Goal: Task Accomplishment & Management: Use online tool/utility

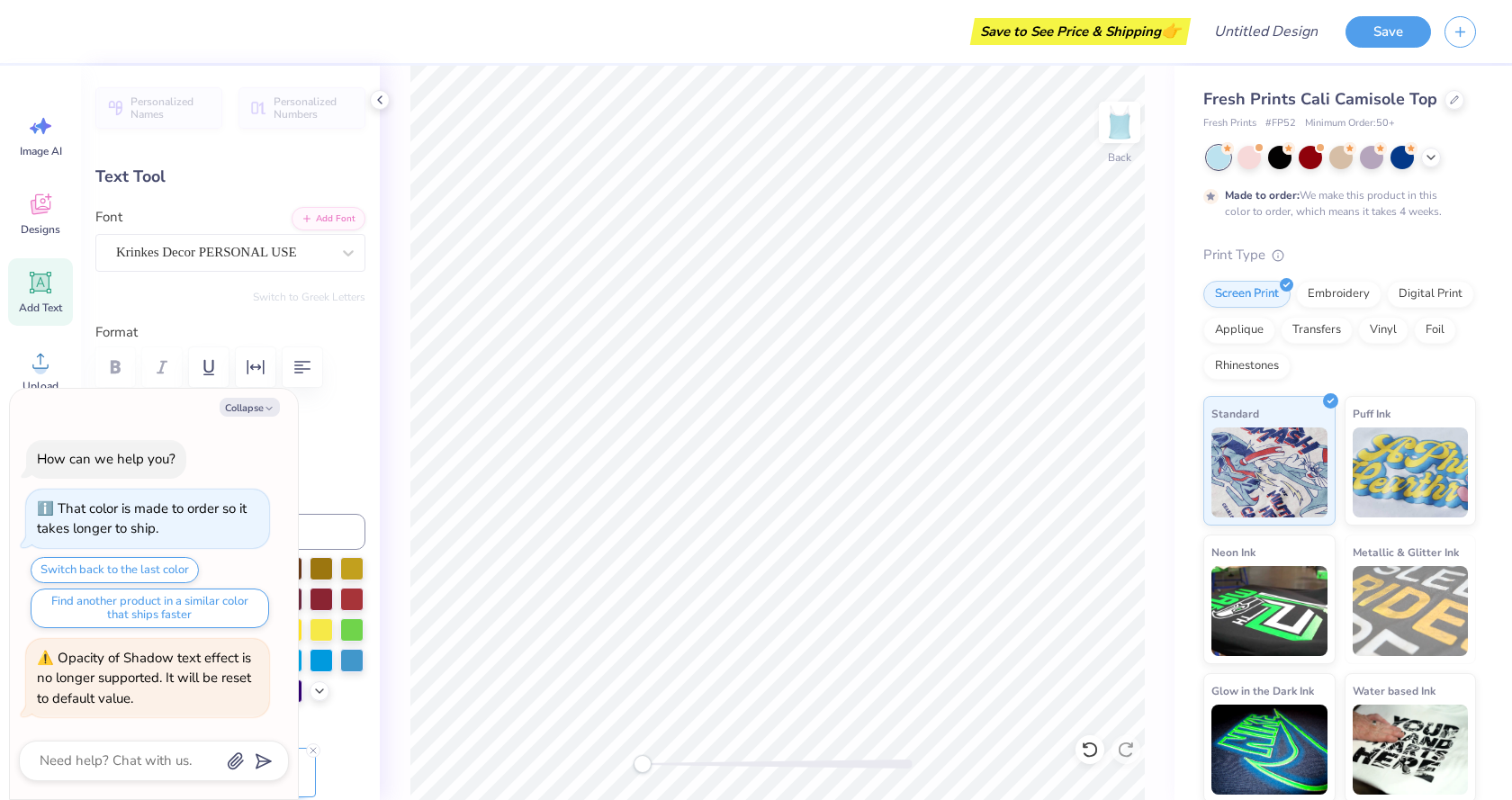
scroll to position [16, 3]
type textarea "x"
type textarea "s"
type textarea "x"
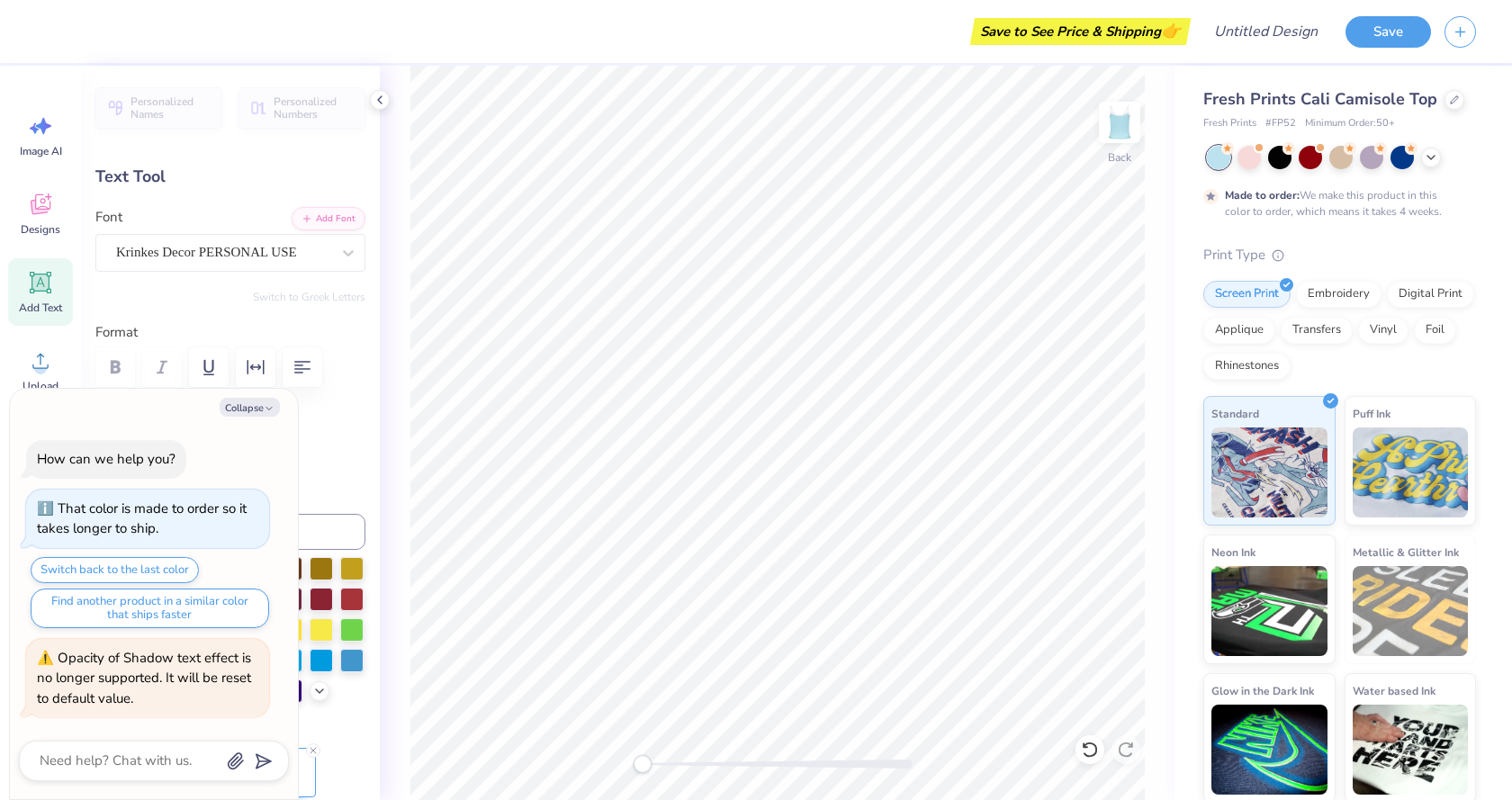
type textarea "sU"
type textarea "x"
type textarea "s"
type textarea "x"
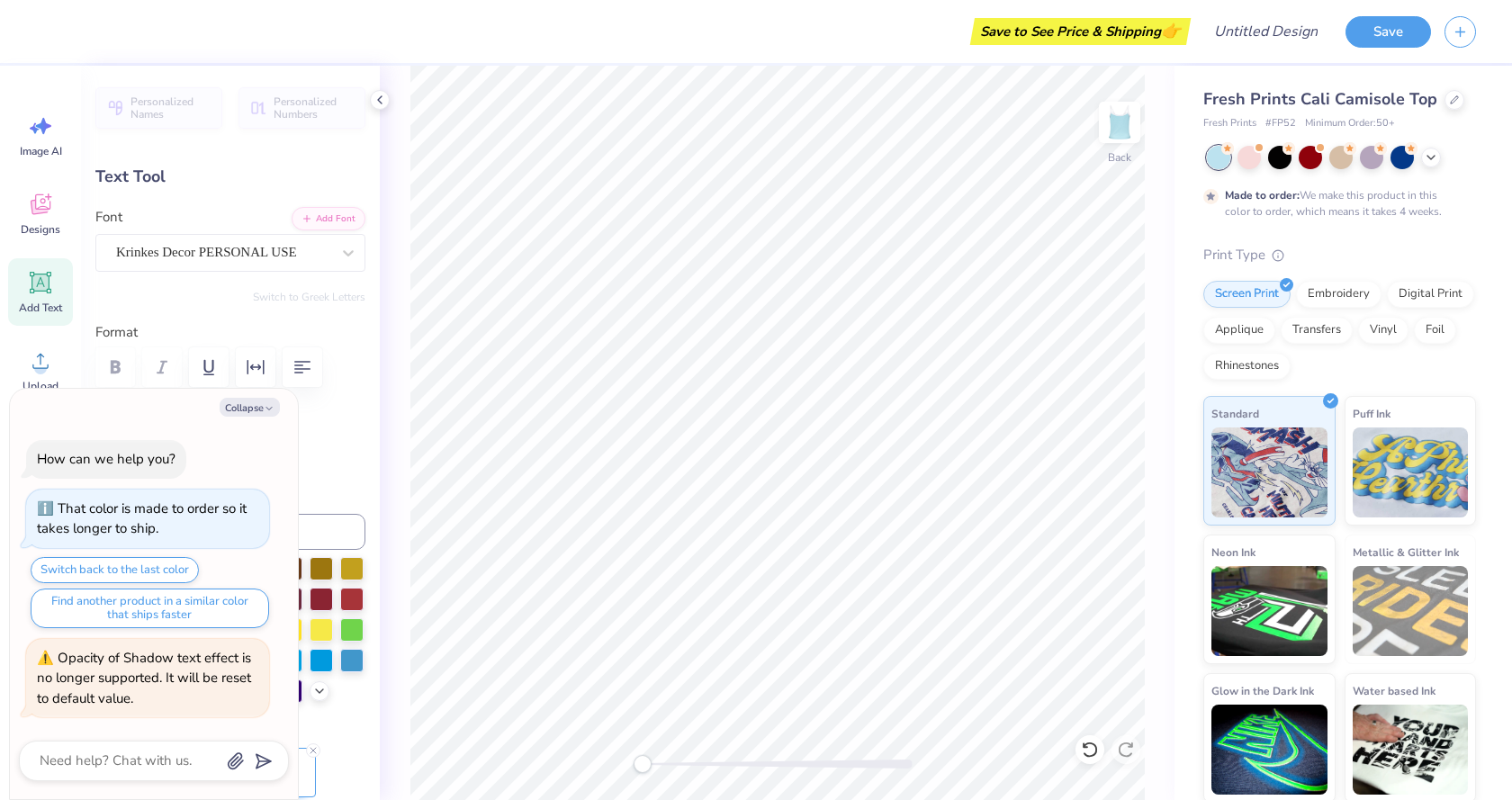
type textarea "S"
type textarea "x"
type textarea "S"
type textarea "x"
type textarea "S"
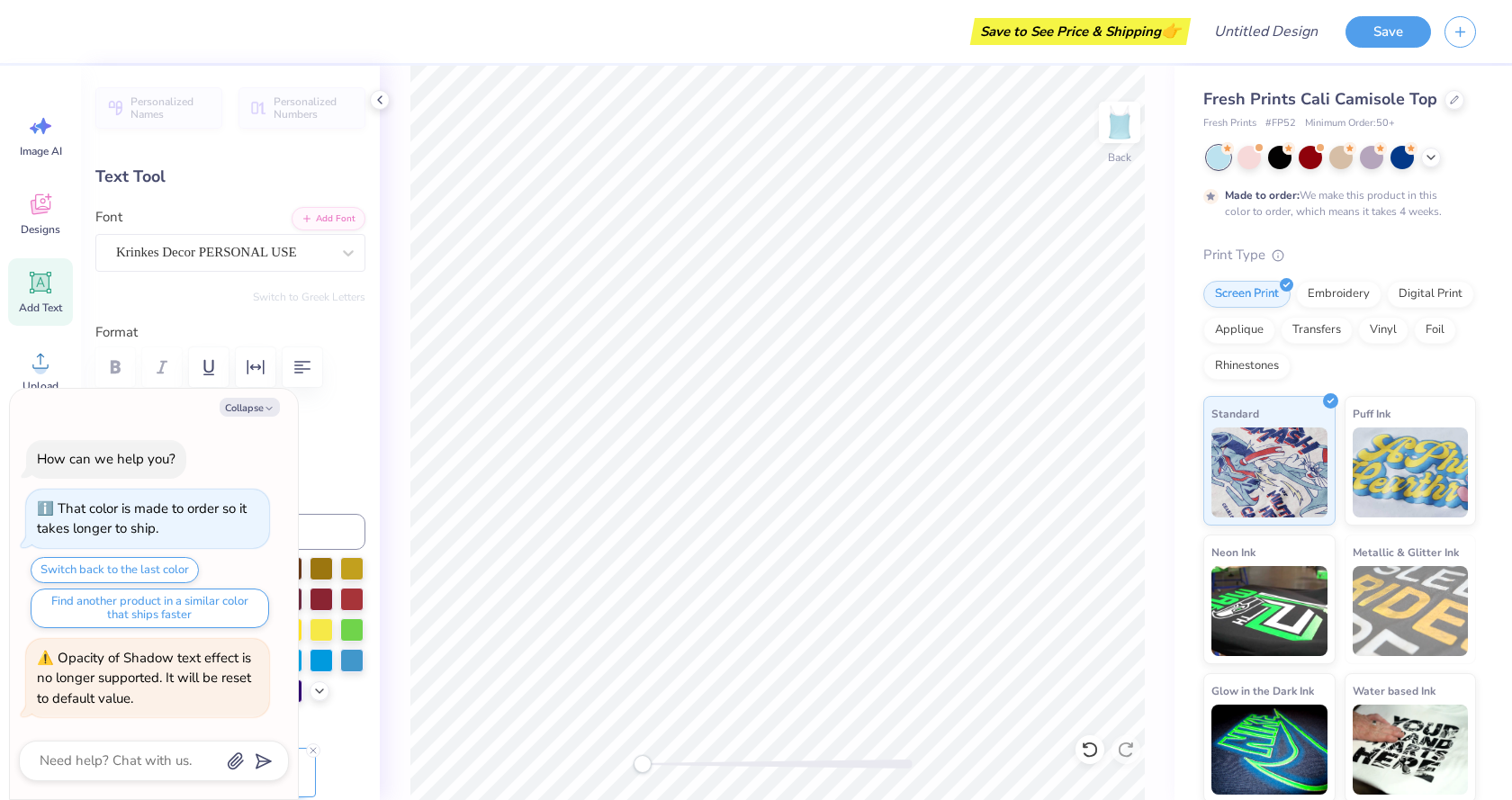
type textarea "x"
type textarea "ur"
type textarea "x"
type textarea "urv"
type textarea "x"
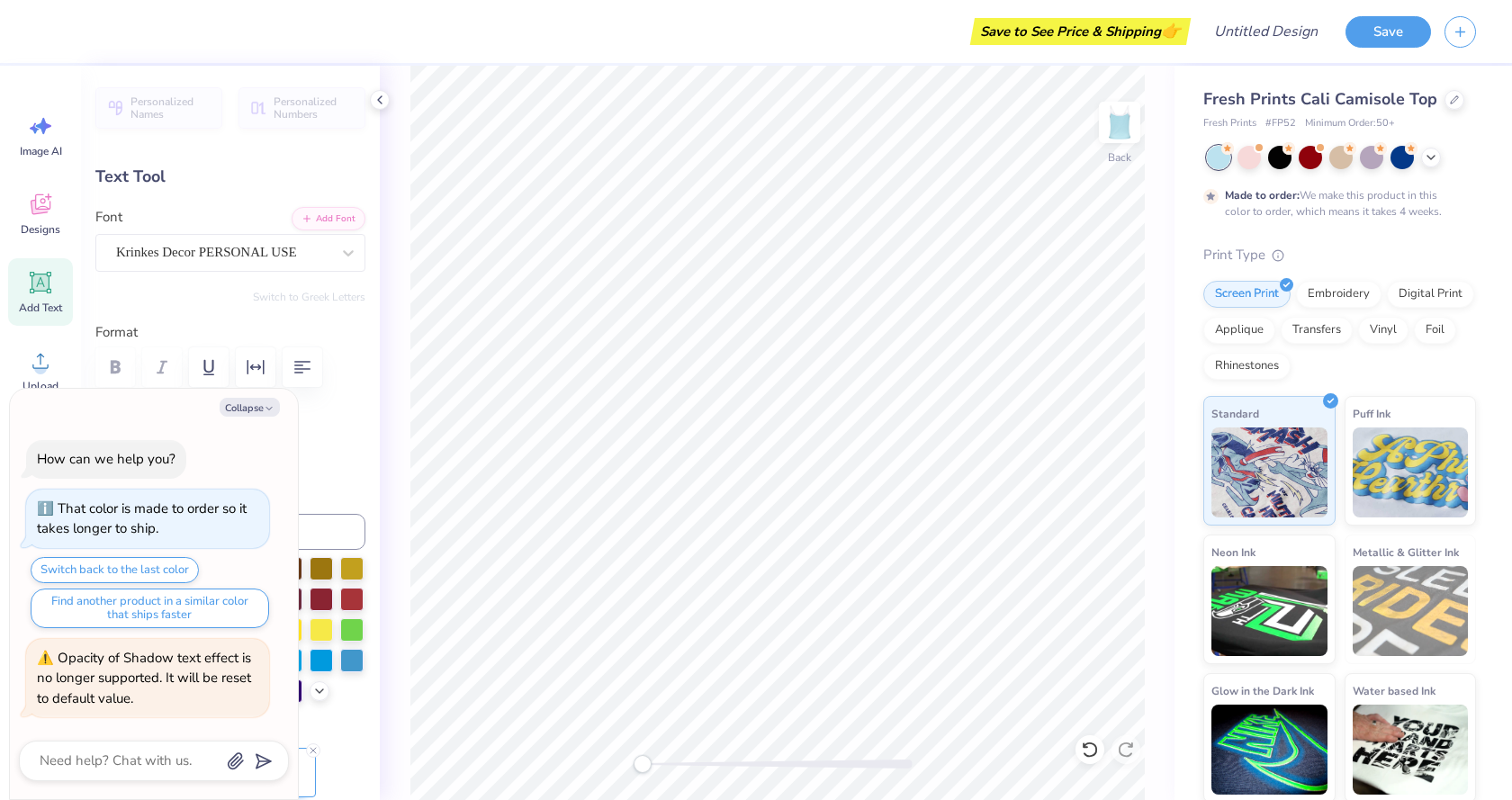
type textarea "[PERSON_NAME]"
type textarea "x"
type textarea "urviv"
type textarea "x"
type textarea "urviva"
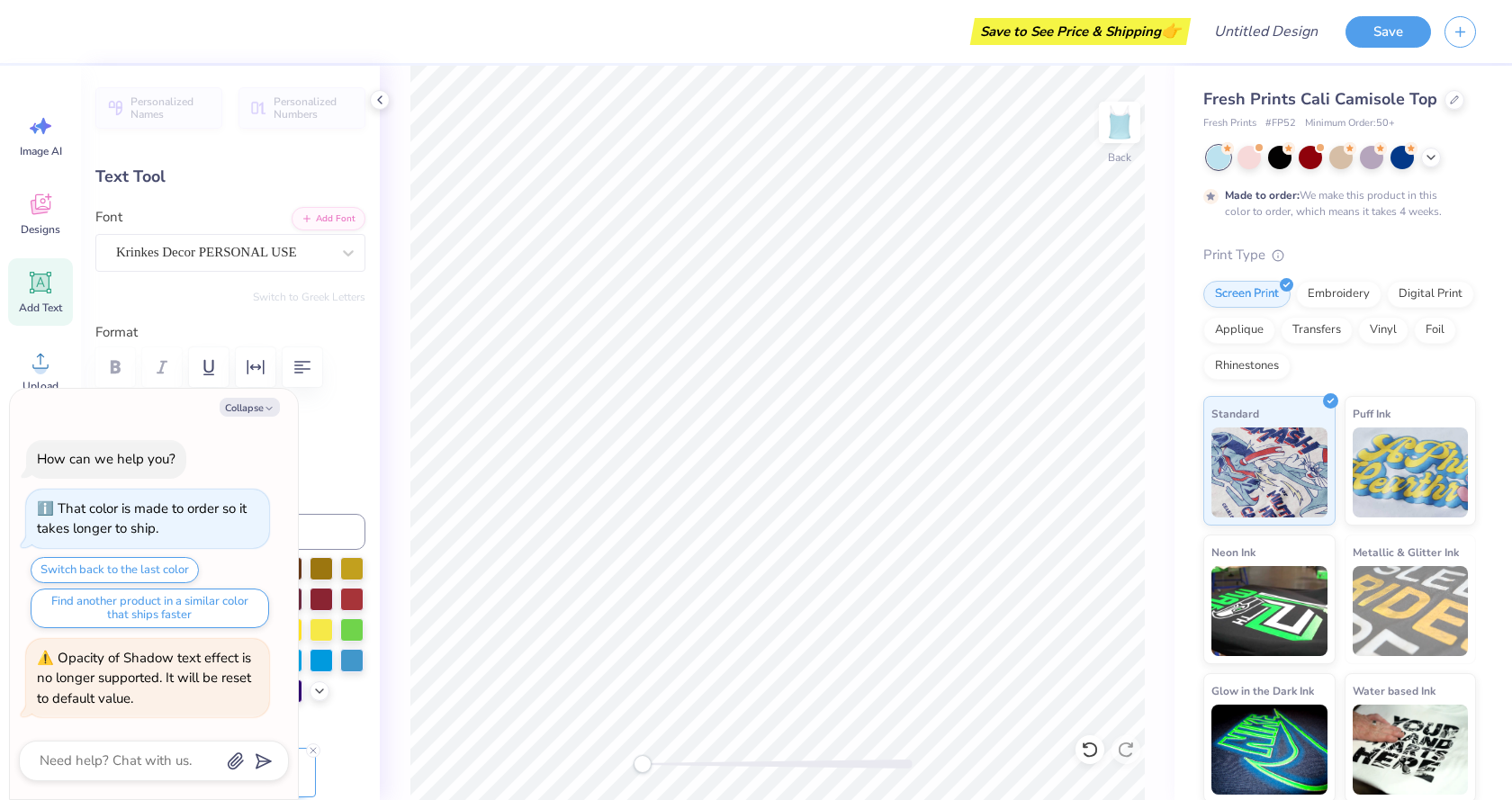
scroll to position [16, 3]
type textarea "x"
type textarea "urvival"
type textarea "x"
type textarea "Survival"
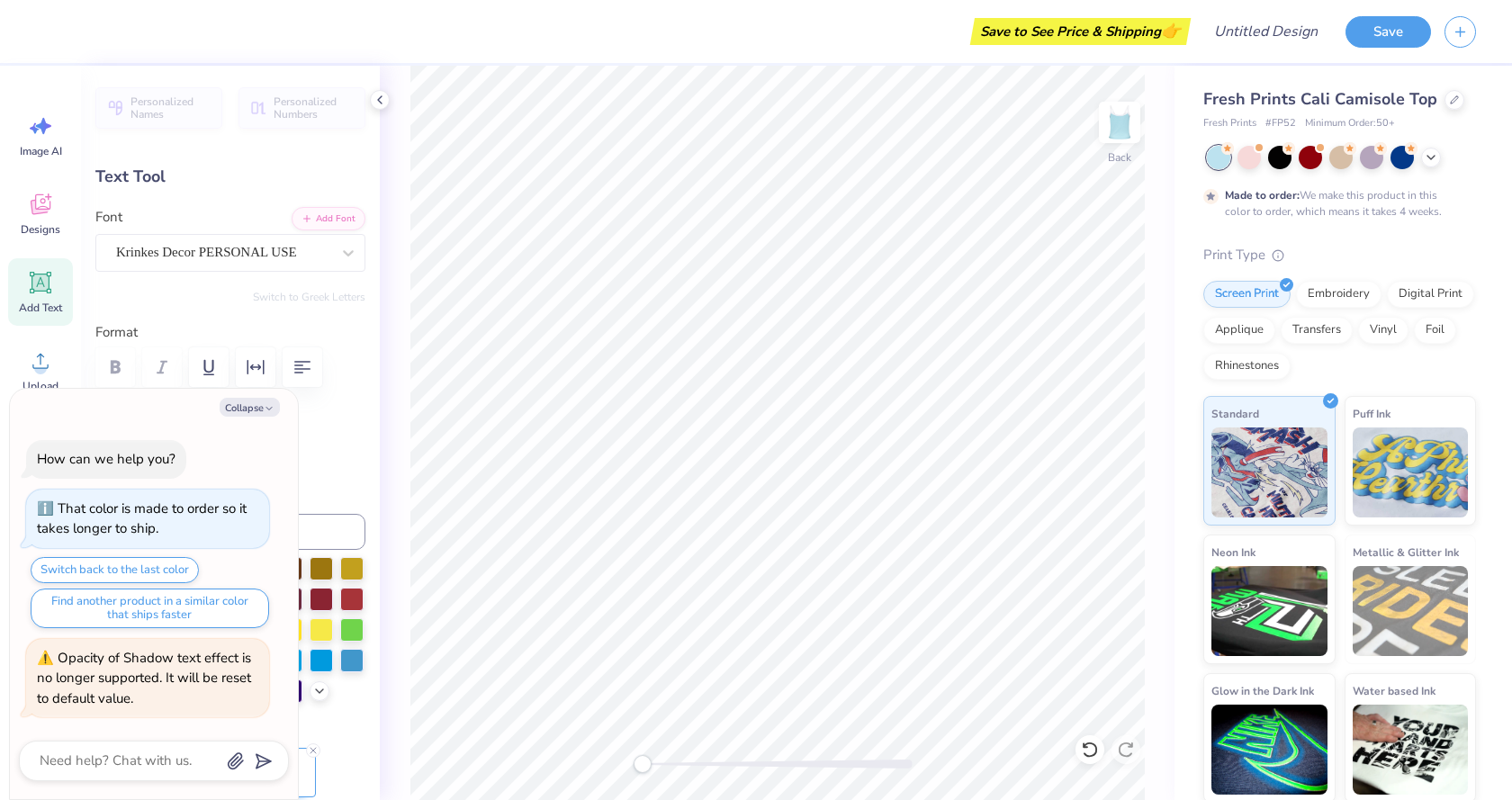
type textarea "x"
type input "0.0"
type textarea "x"
type textarea "Alpha Ph0"
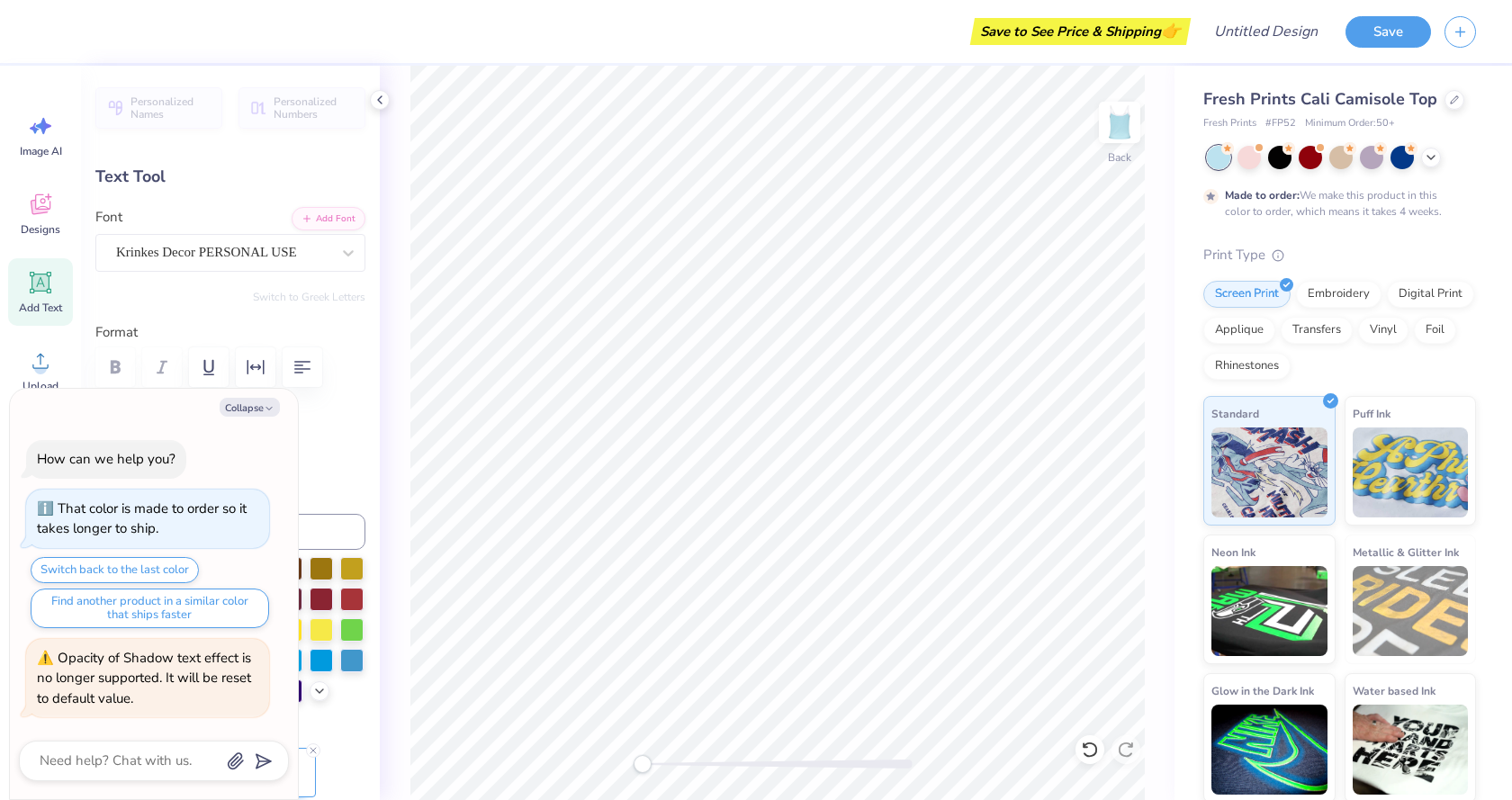
type textarea "x"
type textarea "Alpha Phl0"
type textarea "x"
type textarea "Alpha Pl0"
type textarea "x"
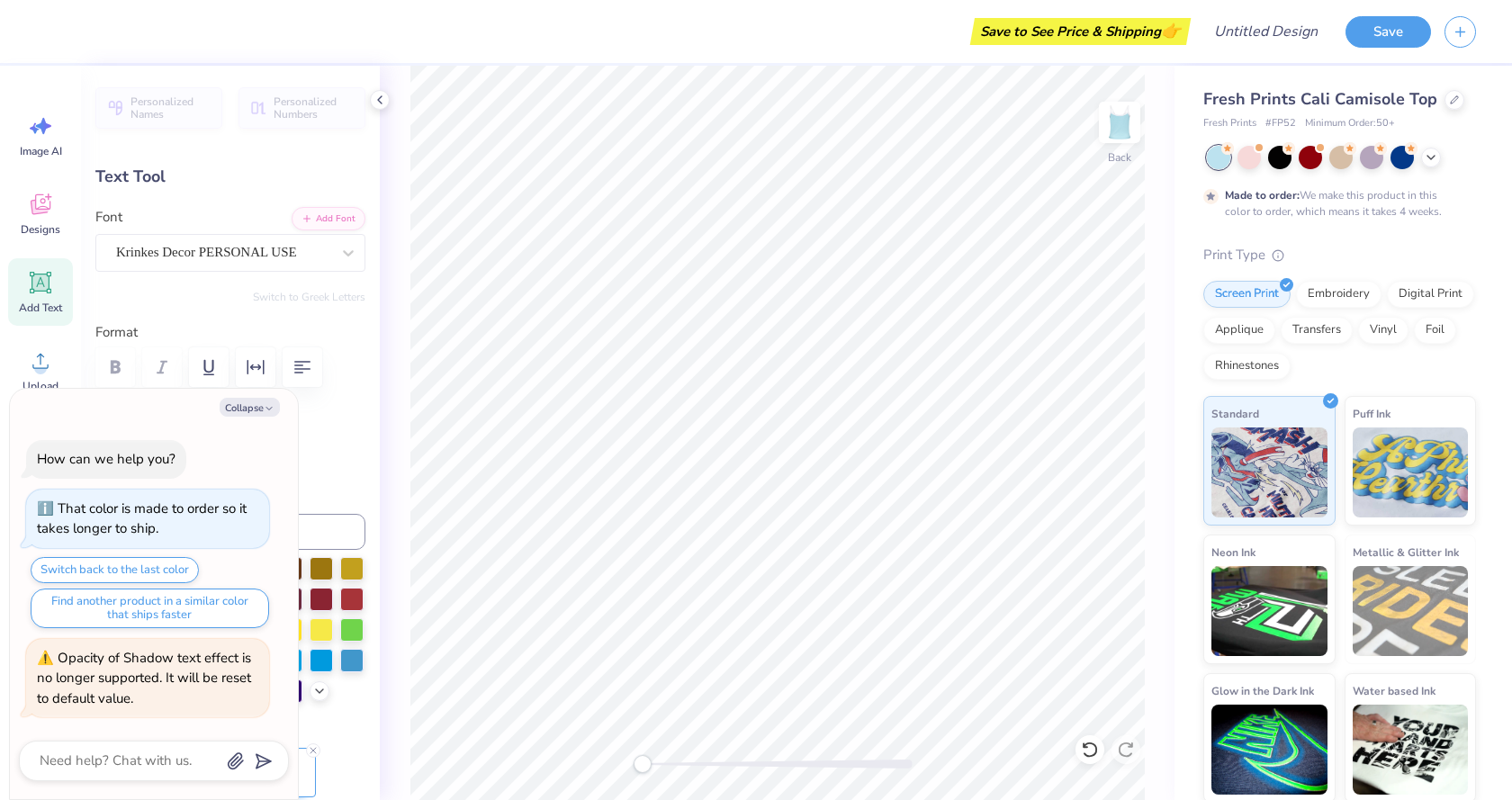
type textarea "Alpha l0"
type textarea "x"
type textarea "Alphal0"
type textarea "x"
type textarea "Alphl0"
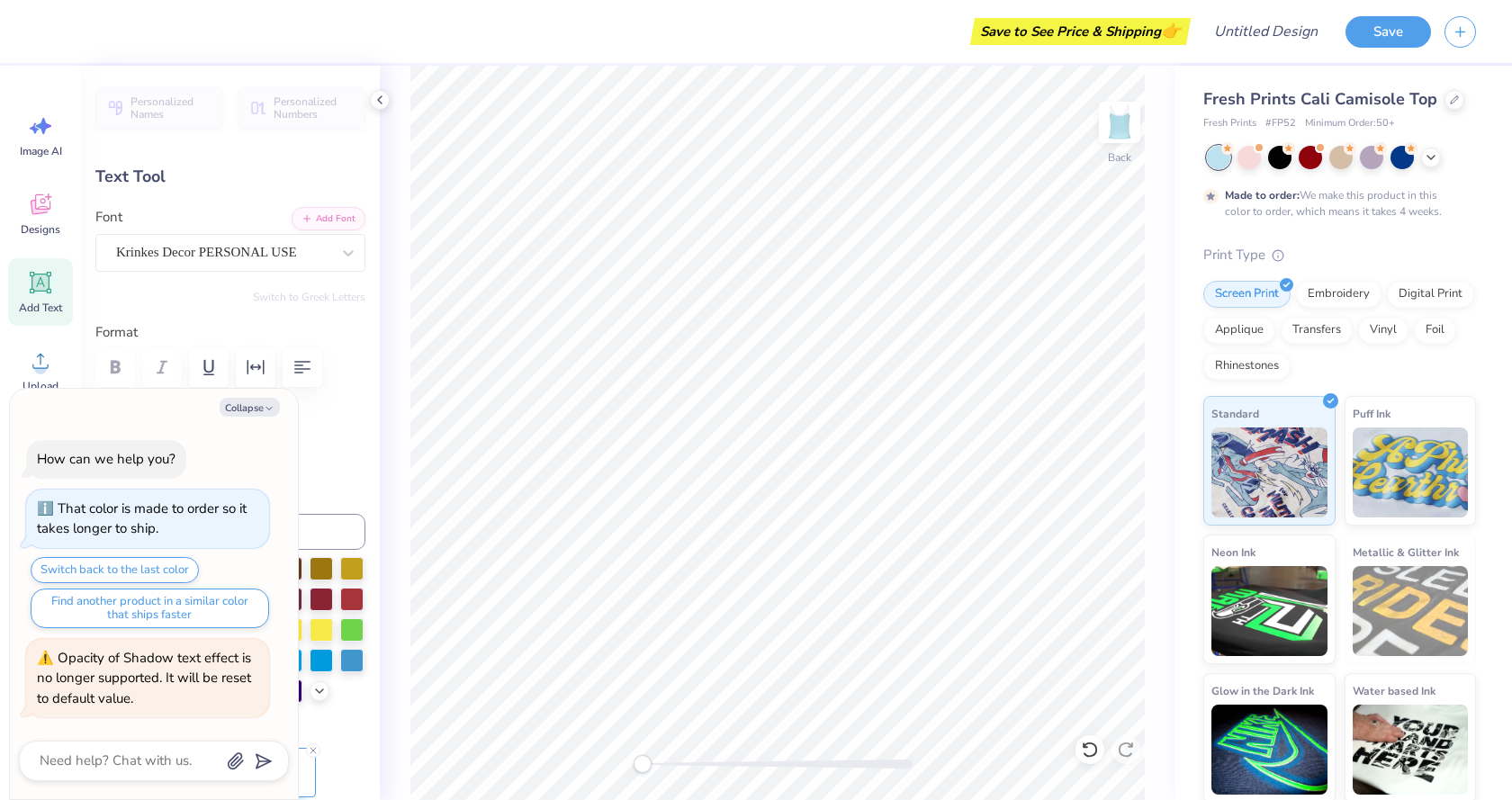
type textarea "x"
type textarea "Alpl0"
type textarea "x"
type textarea "All0"
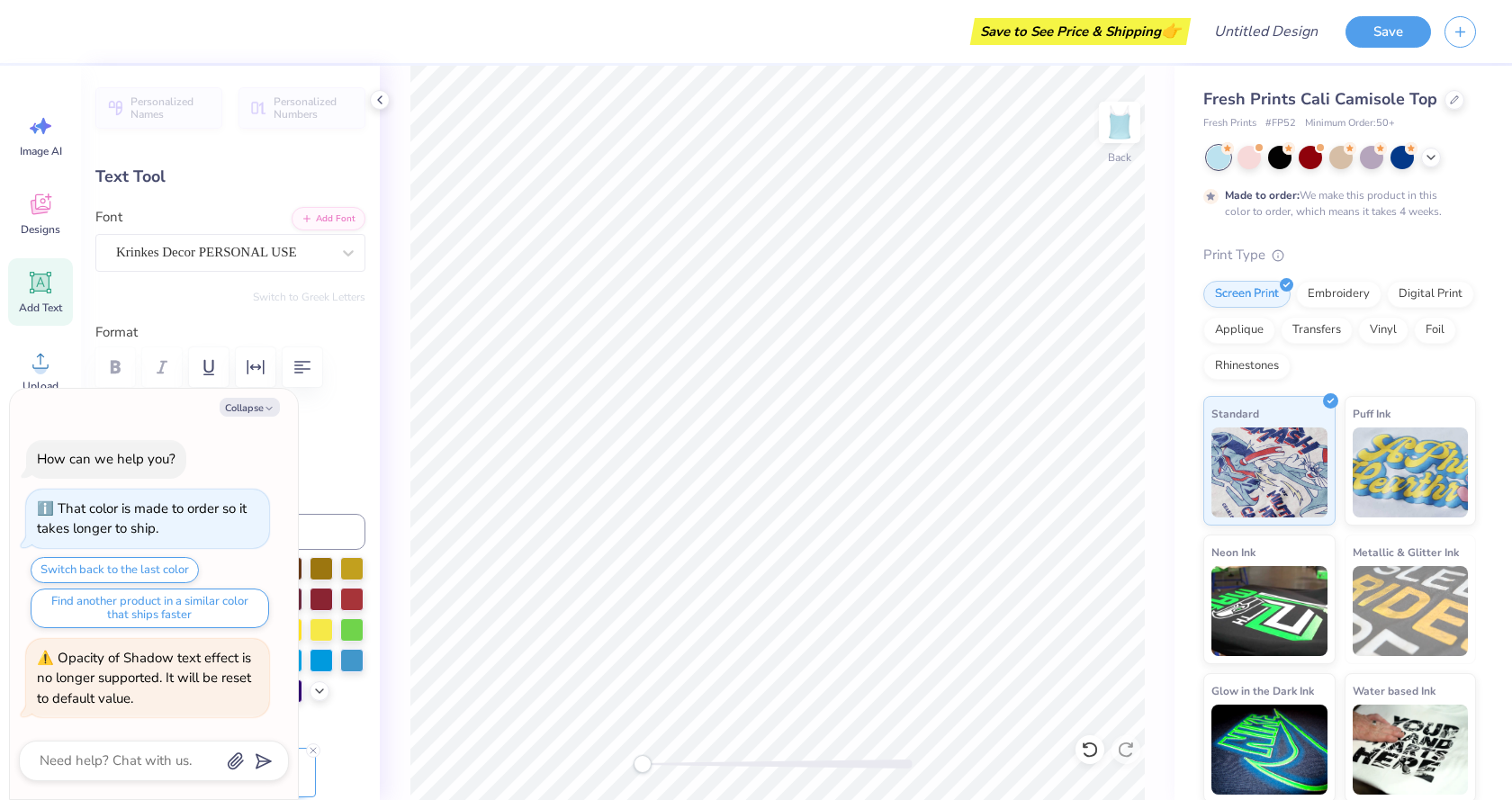
type textarea "x"
type textarea "Al0"
type textarea "x"
type textarea "l0"
type textarea "x"
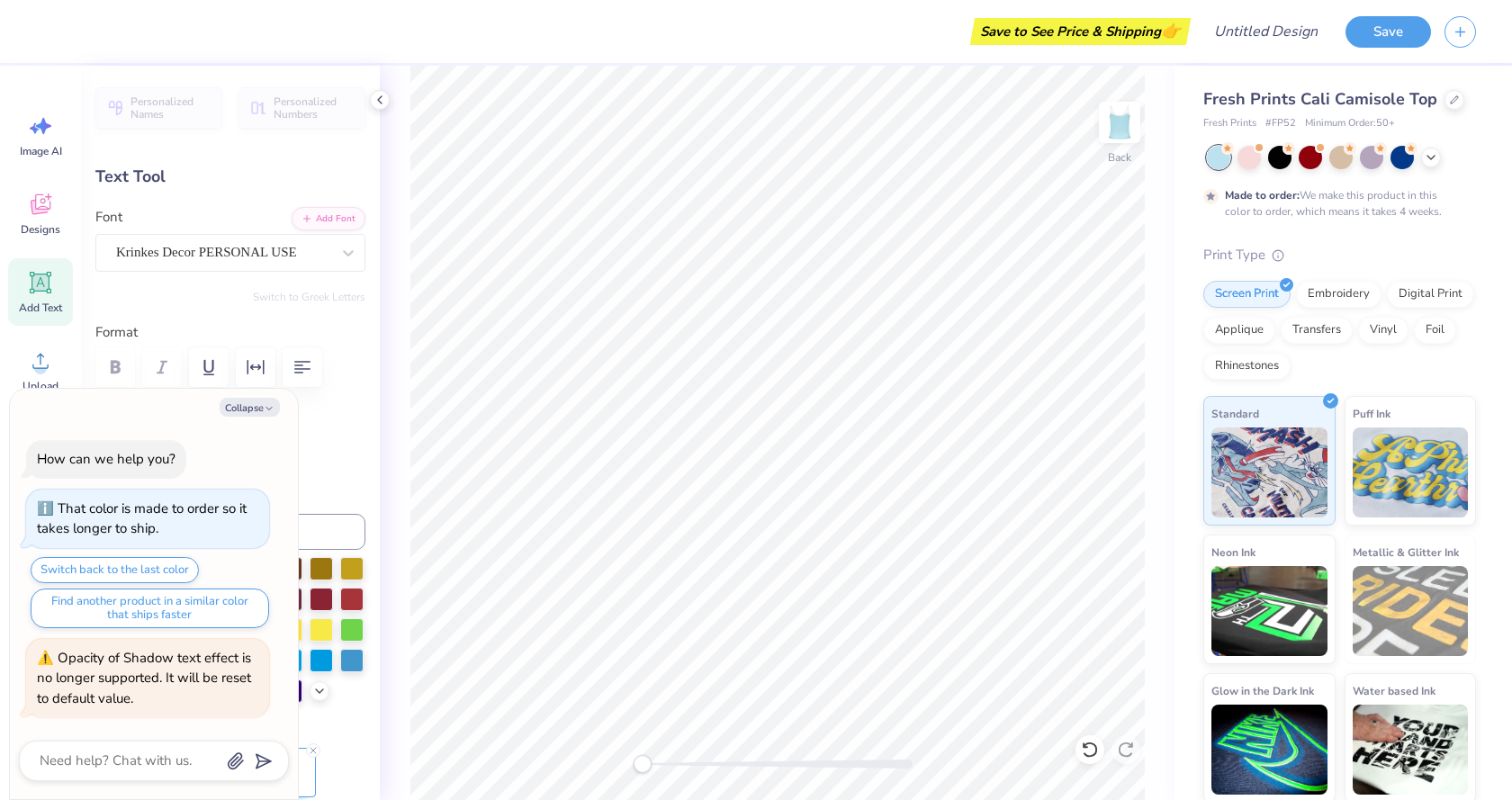
type textarea "Sl0"
type textarea "x"
type textarea "Sl0"
type textarea "x"
type textarea "Sl0"
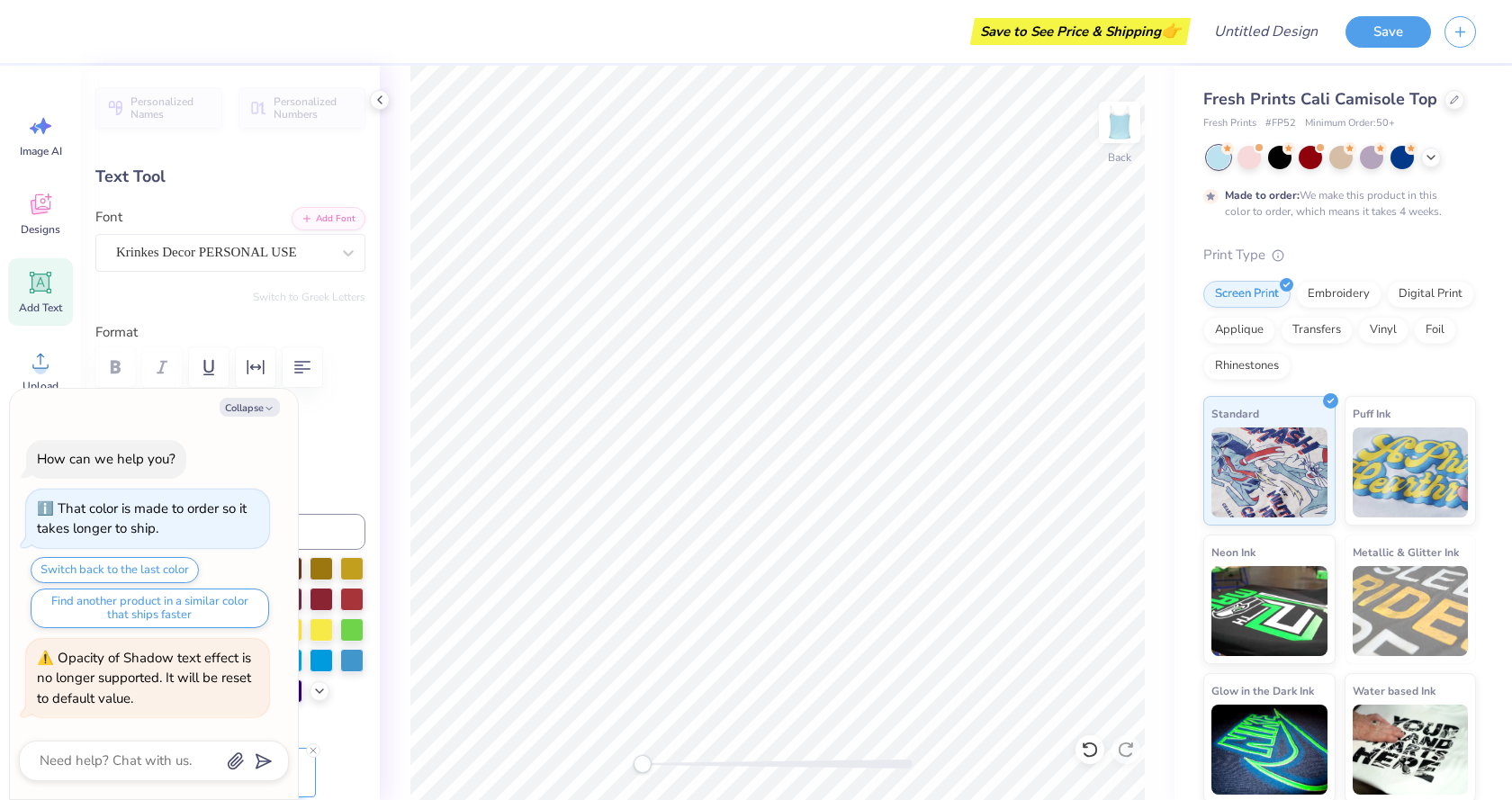
type textarea "x"
type textarea "Sluur"
type textarea "x"
type textarea "Sluu"
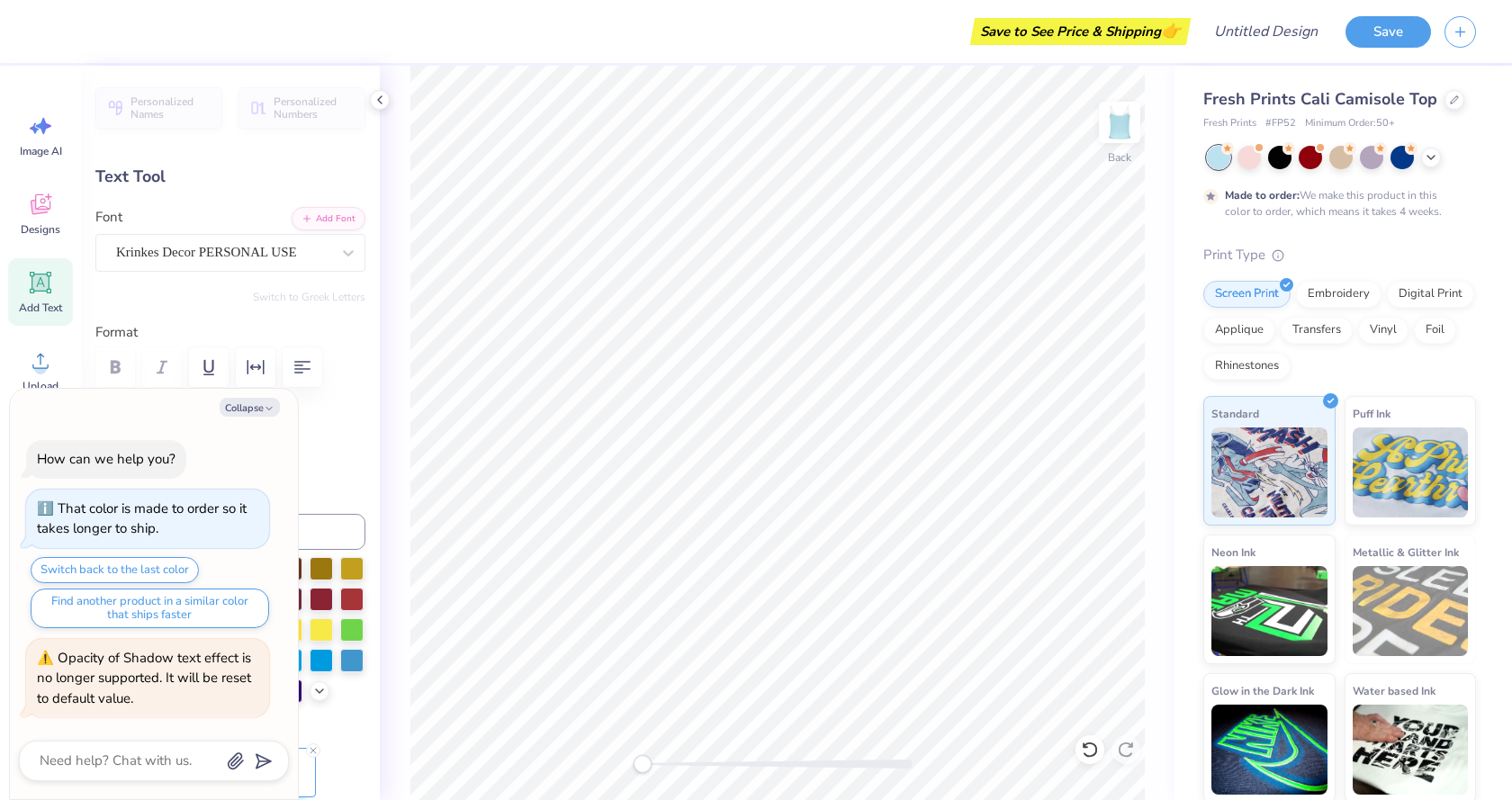
type textarea "x"
type textarea "Slu"
type textarea "x"
type textarea "Sl"
type textarea "x"
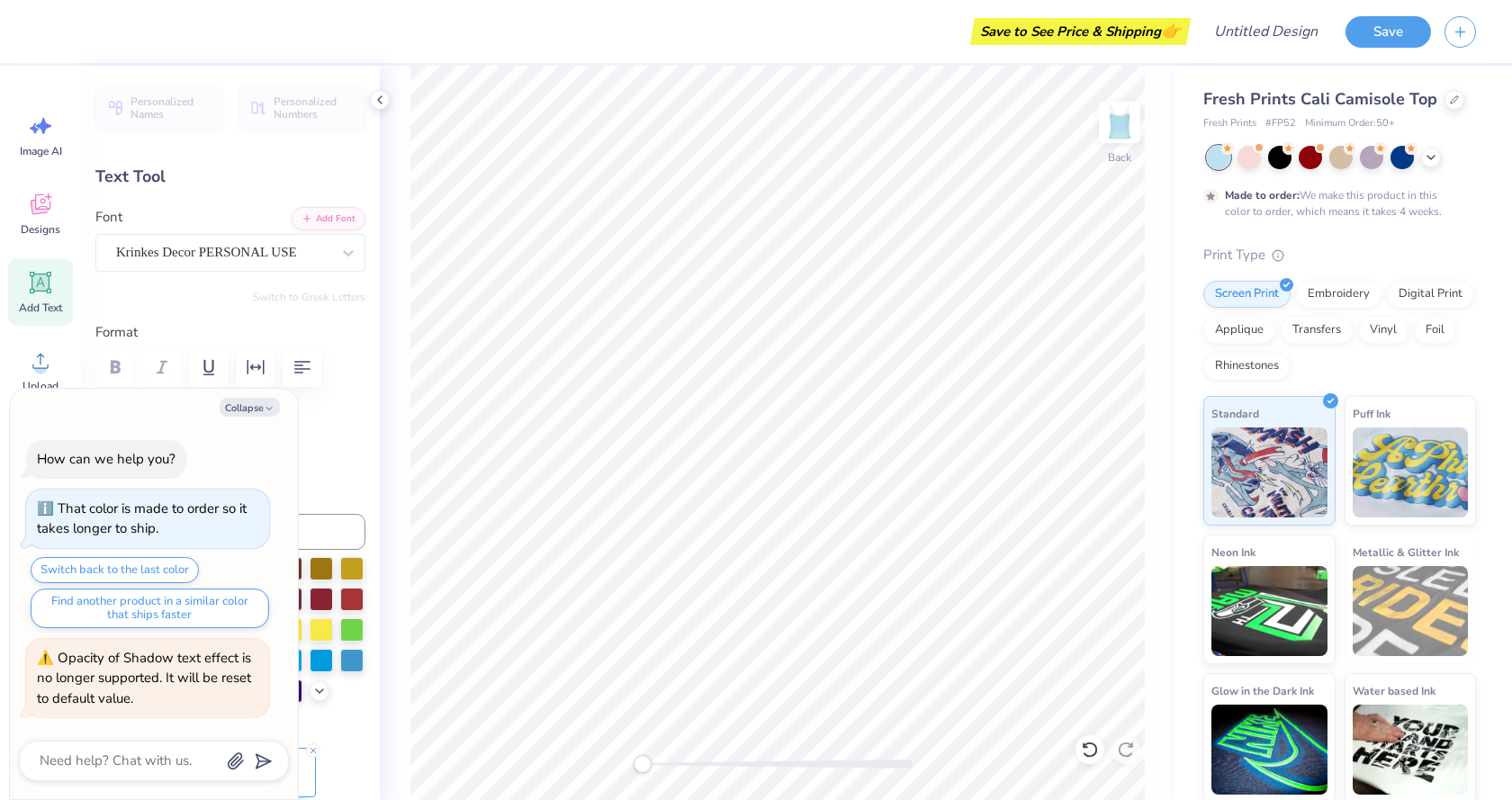
type textarea "S"
type textarea "x"
type textarea "S"
type textarea "x"
type textarea "S"
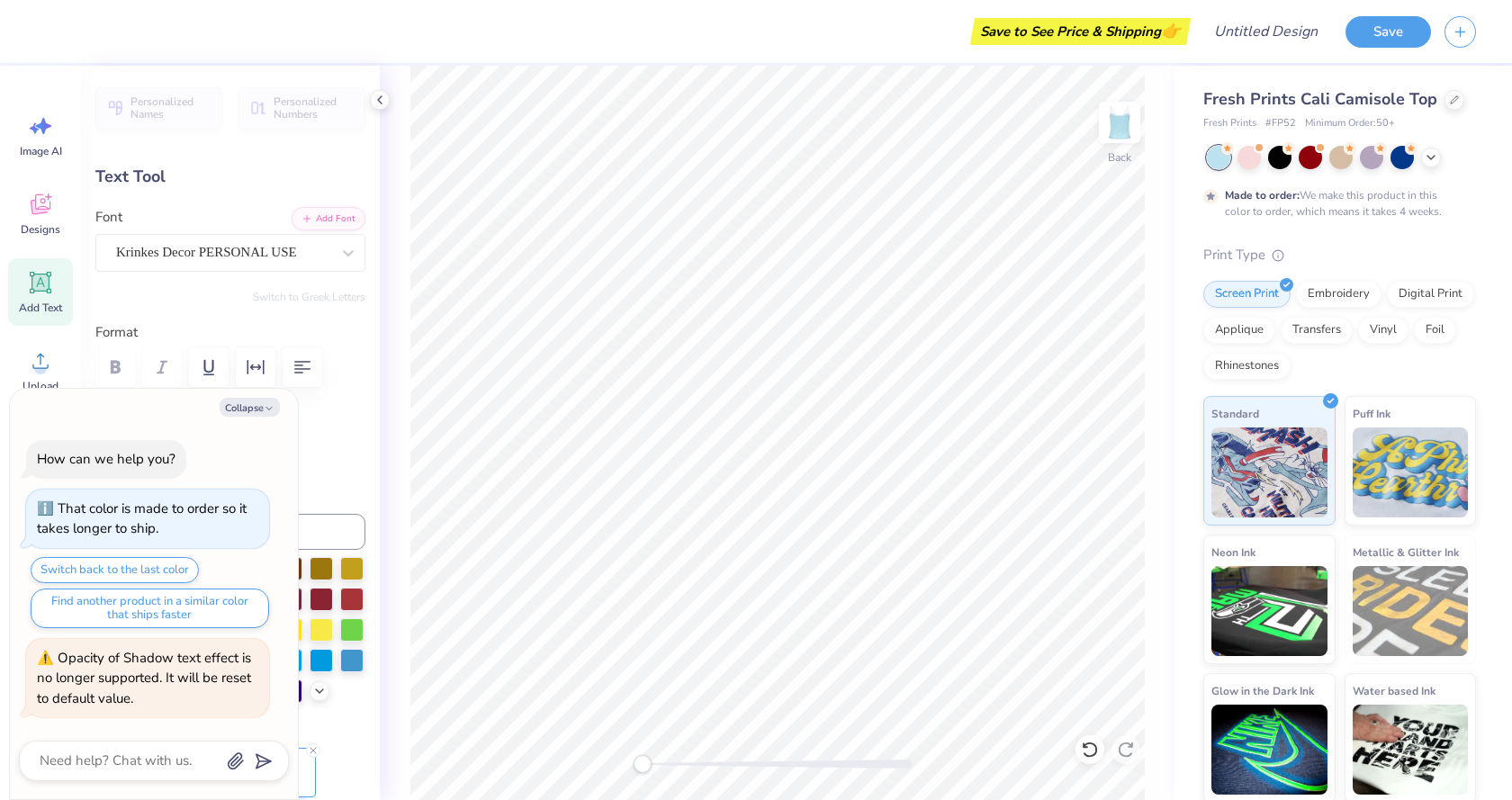
type textarea "ur"
type textarea "x"
type textarea "u"
type textarea "x"
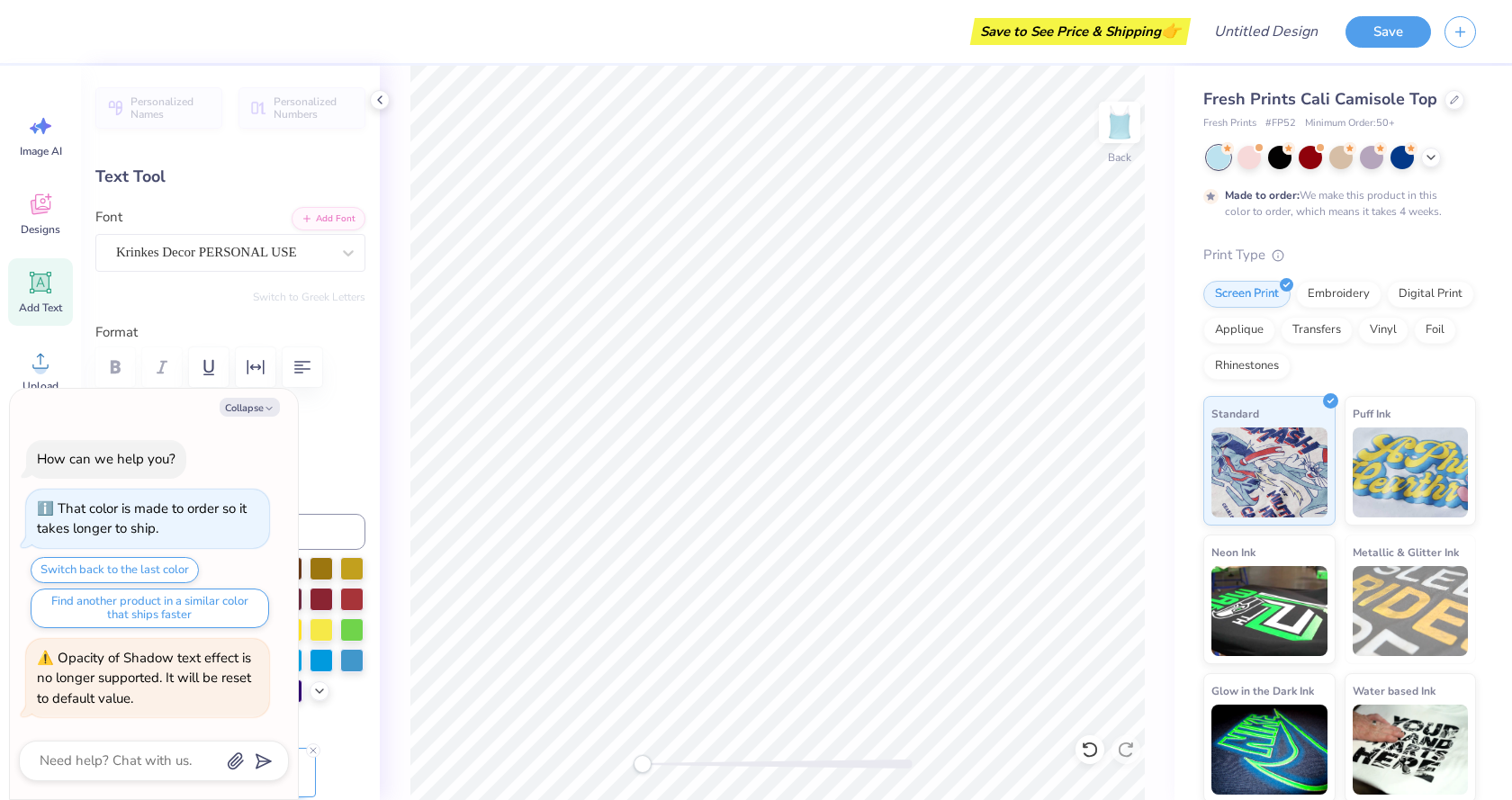
type textarea "x"
type textarea "u"
type textarea "x"
type textarea "ur"
type textarea "x"
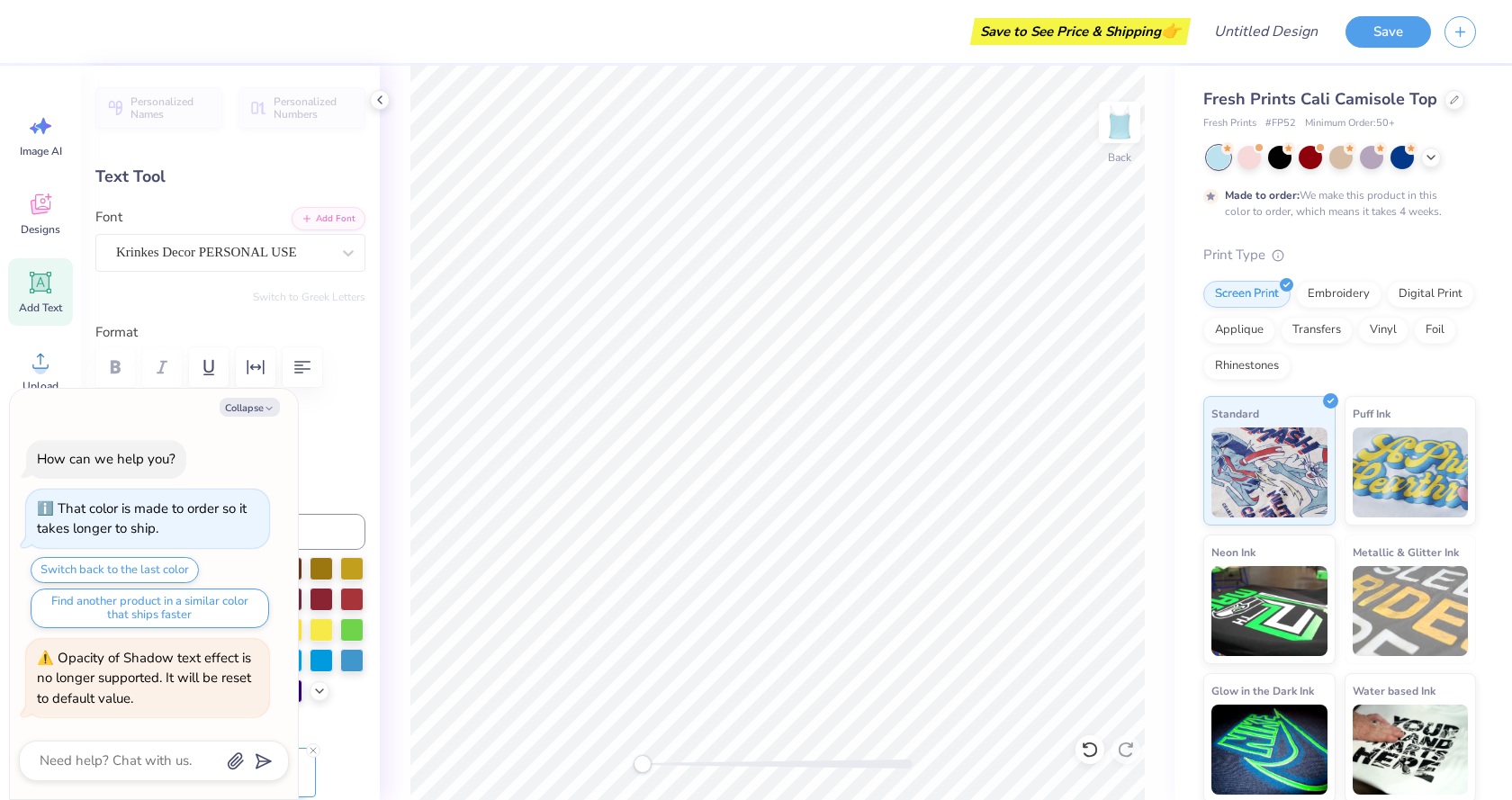
type textarea "u"
type textarea "x"
type textarea "S"
type textarea "x"
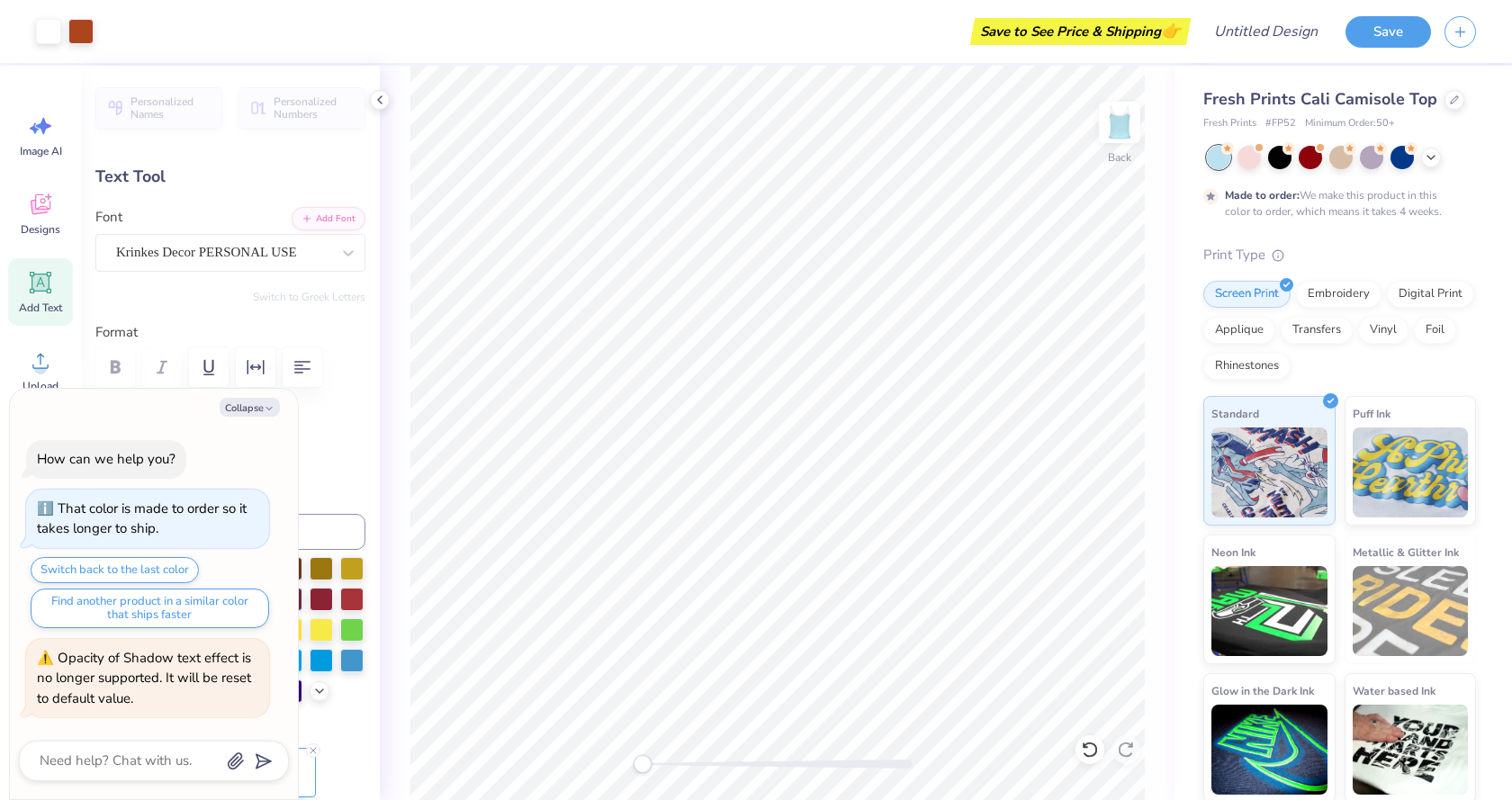
type input "0.0"
type textarea "x"
type input "-4.6"
type textarea "x"
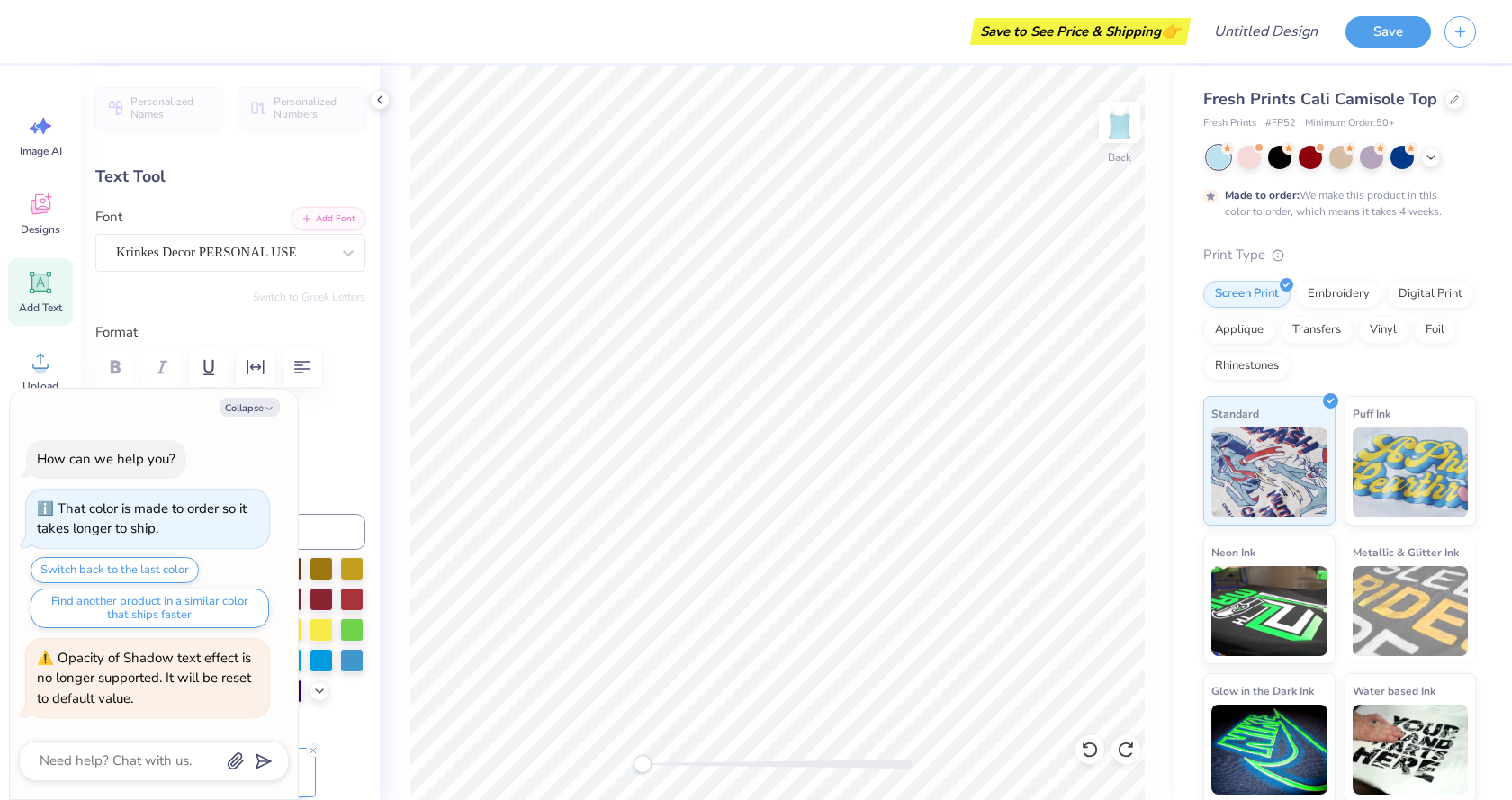
type textarea "Alpha Pi0"
type textarea "x"
type textarea "Alpha i0"
type textarea "x"
type textarea "Alphai0"
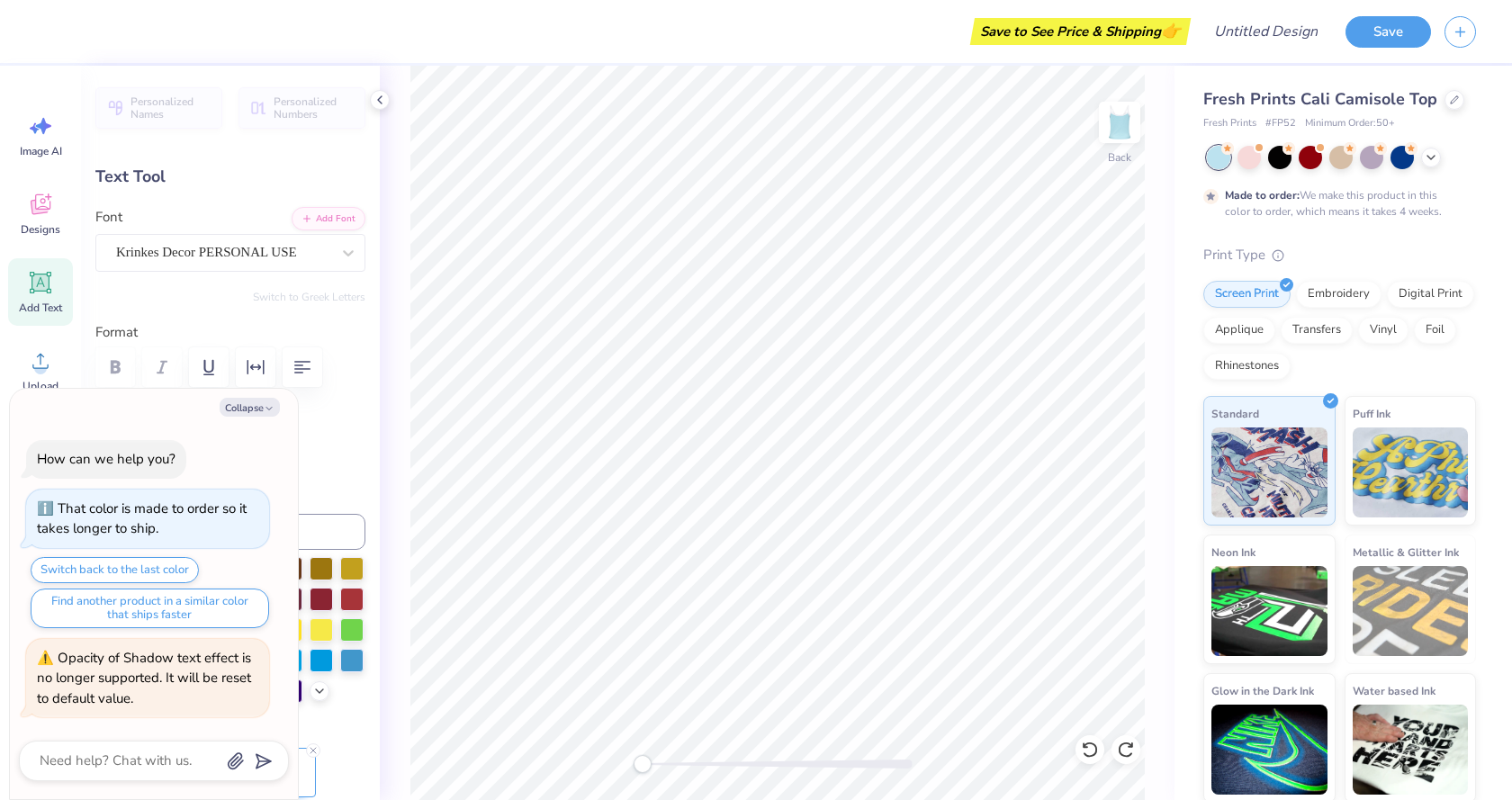
type textarea "x"
type textarea "Alphi0"
type textarea "x"
type textarea "Alpi0"
type textarea "x"
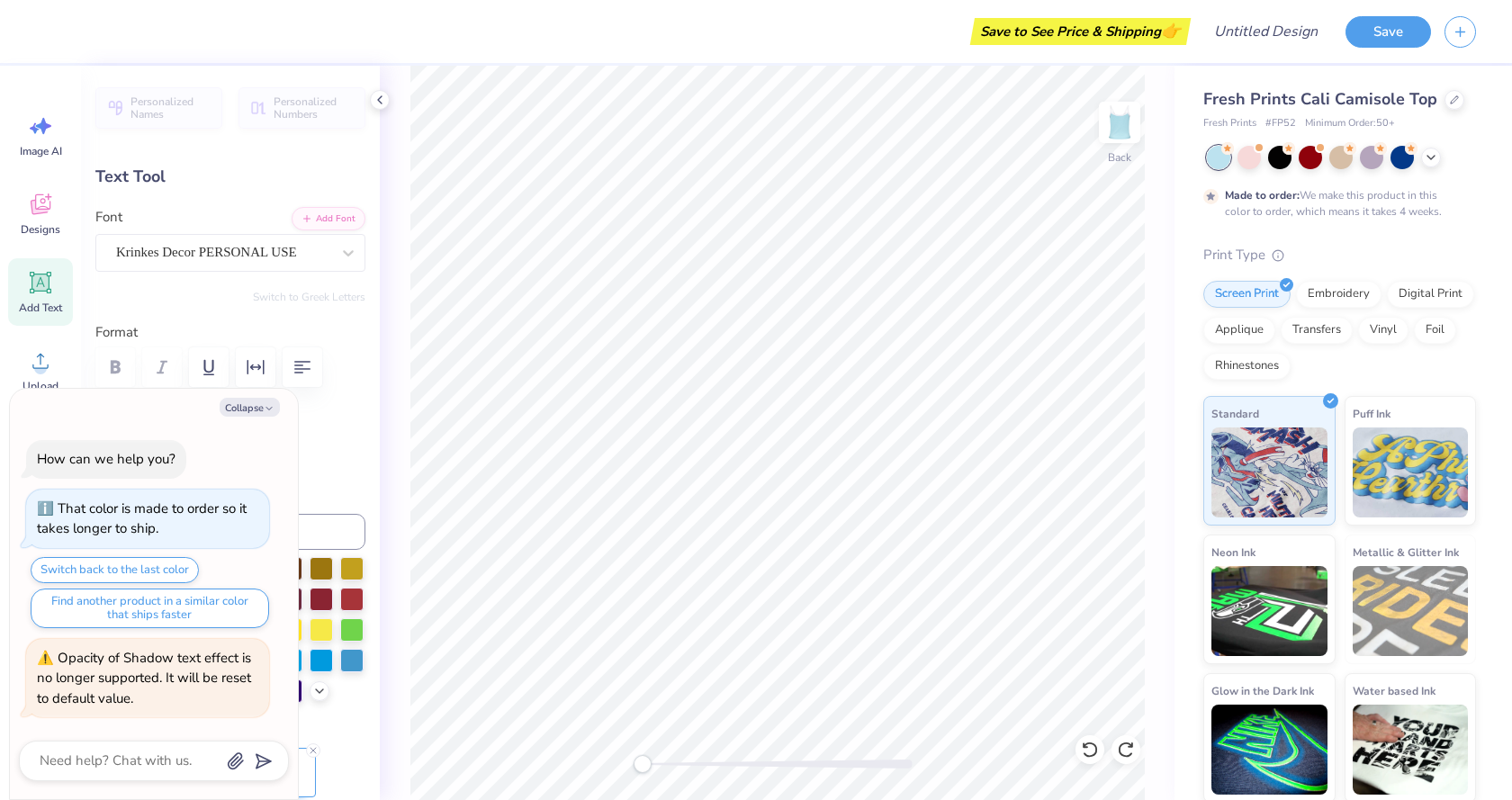
type textarea "Ali0"
type textarea "x"
type textarea "Ai0"
type textarea "x"
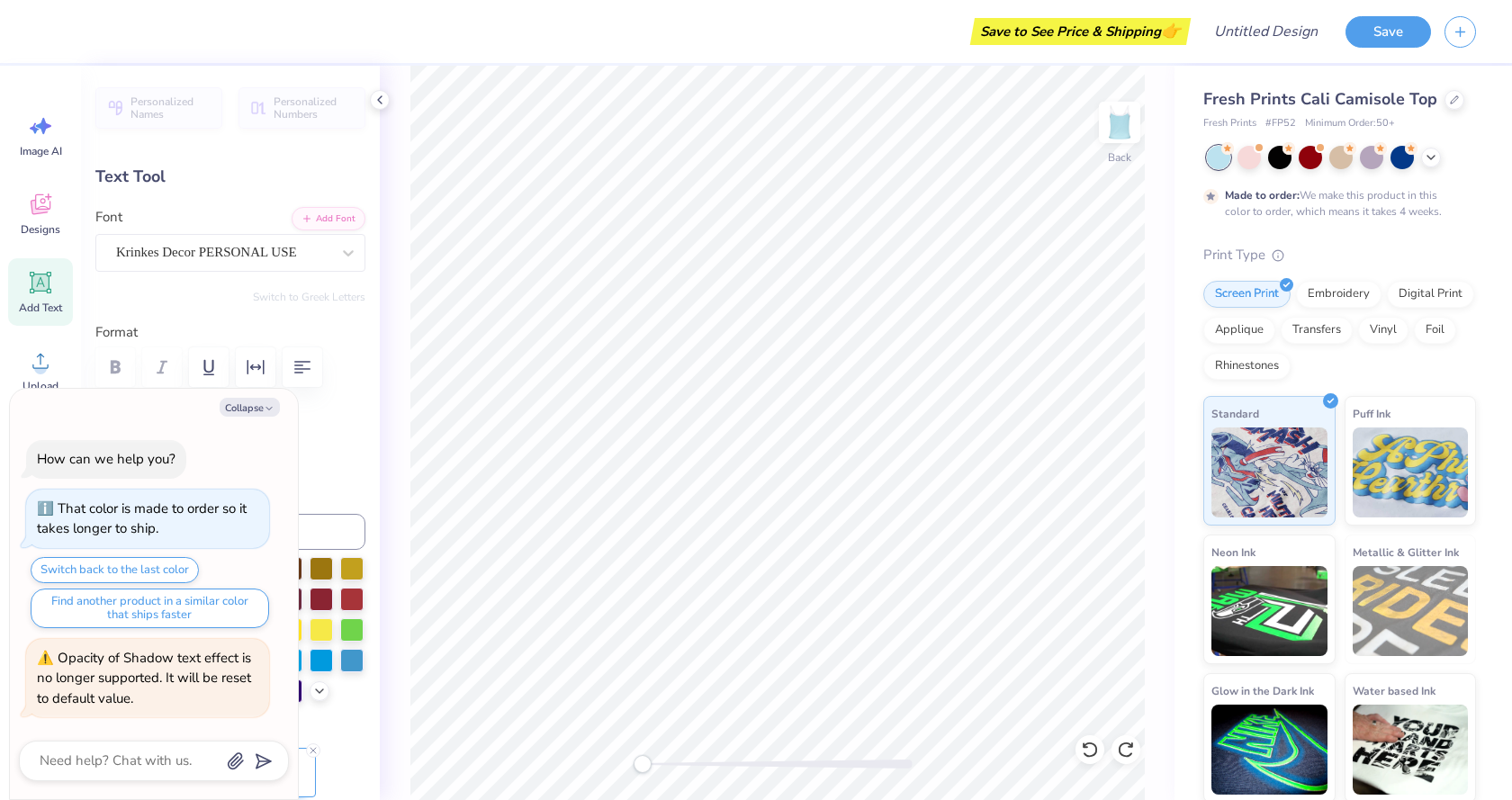
type textarea "i0"
type textarea "x"
type textarea "0"
type textarea "x"
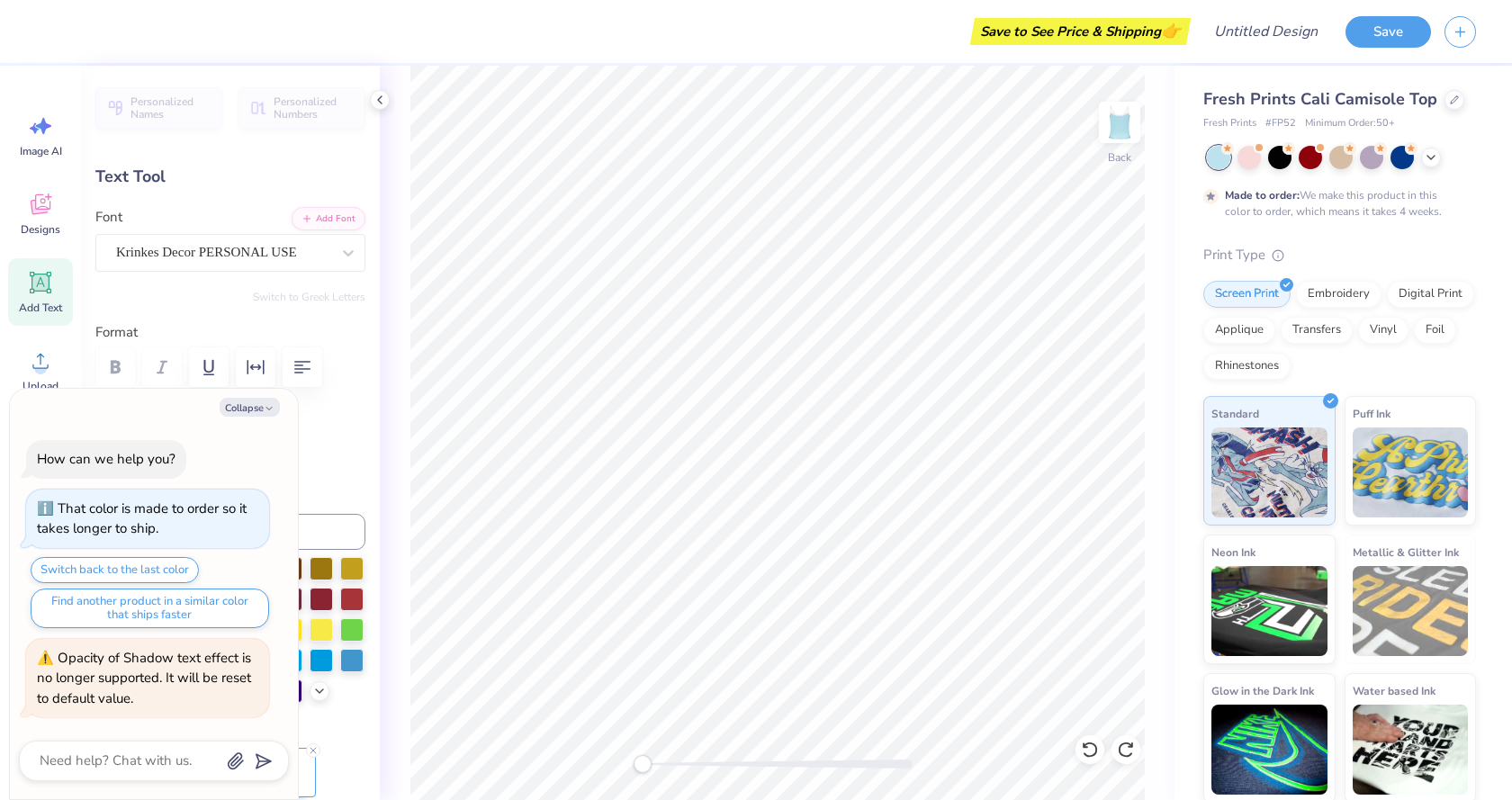
type textarea "s0"
type textarea "x"
type textarea "0"
type textarea "x"
type textarea "S0"
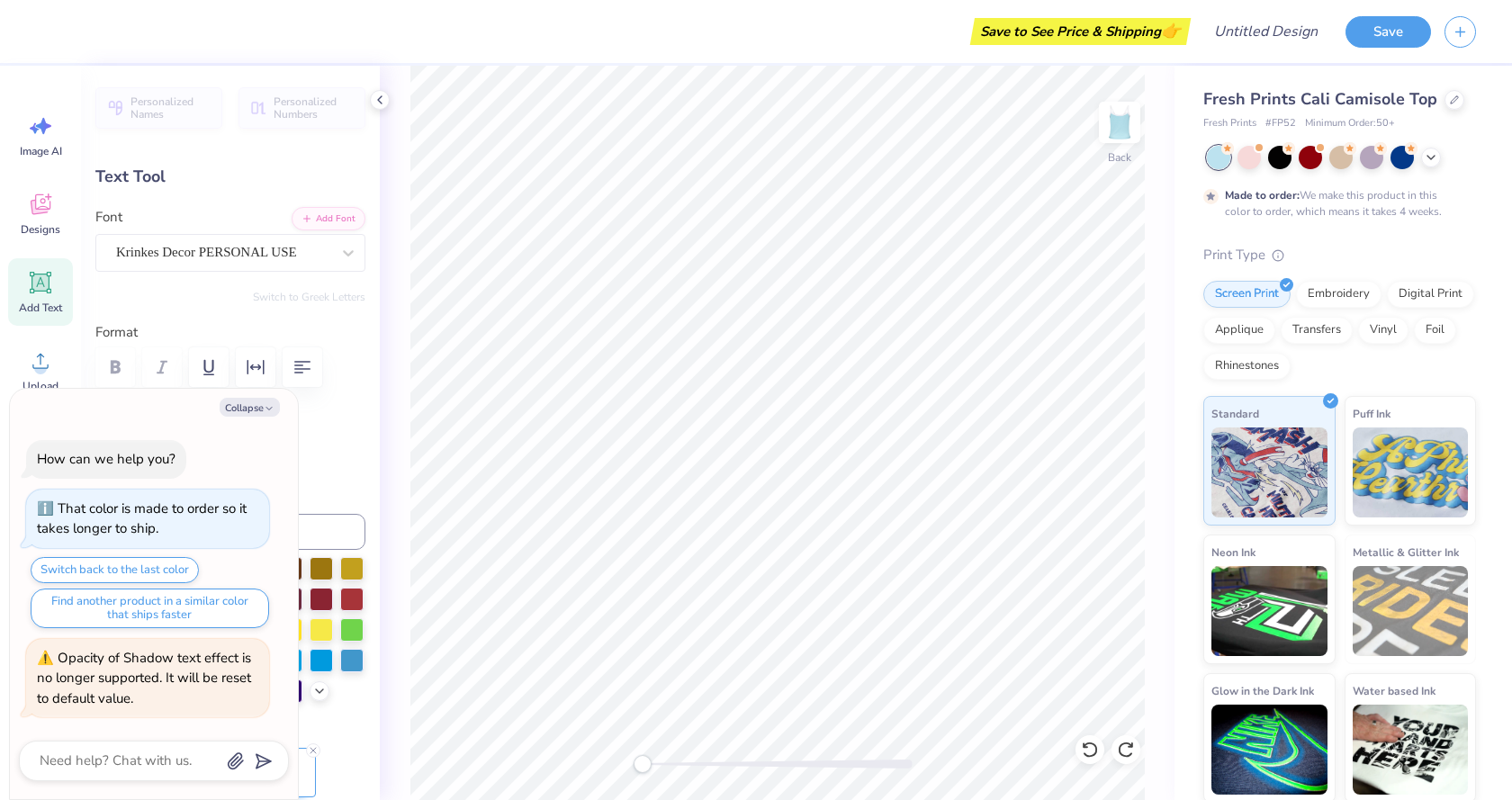
type textarea "x"
type textarea "Su0"
type textarea "x"
type textarea "Sur0"
type textarea "x"
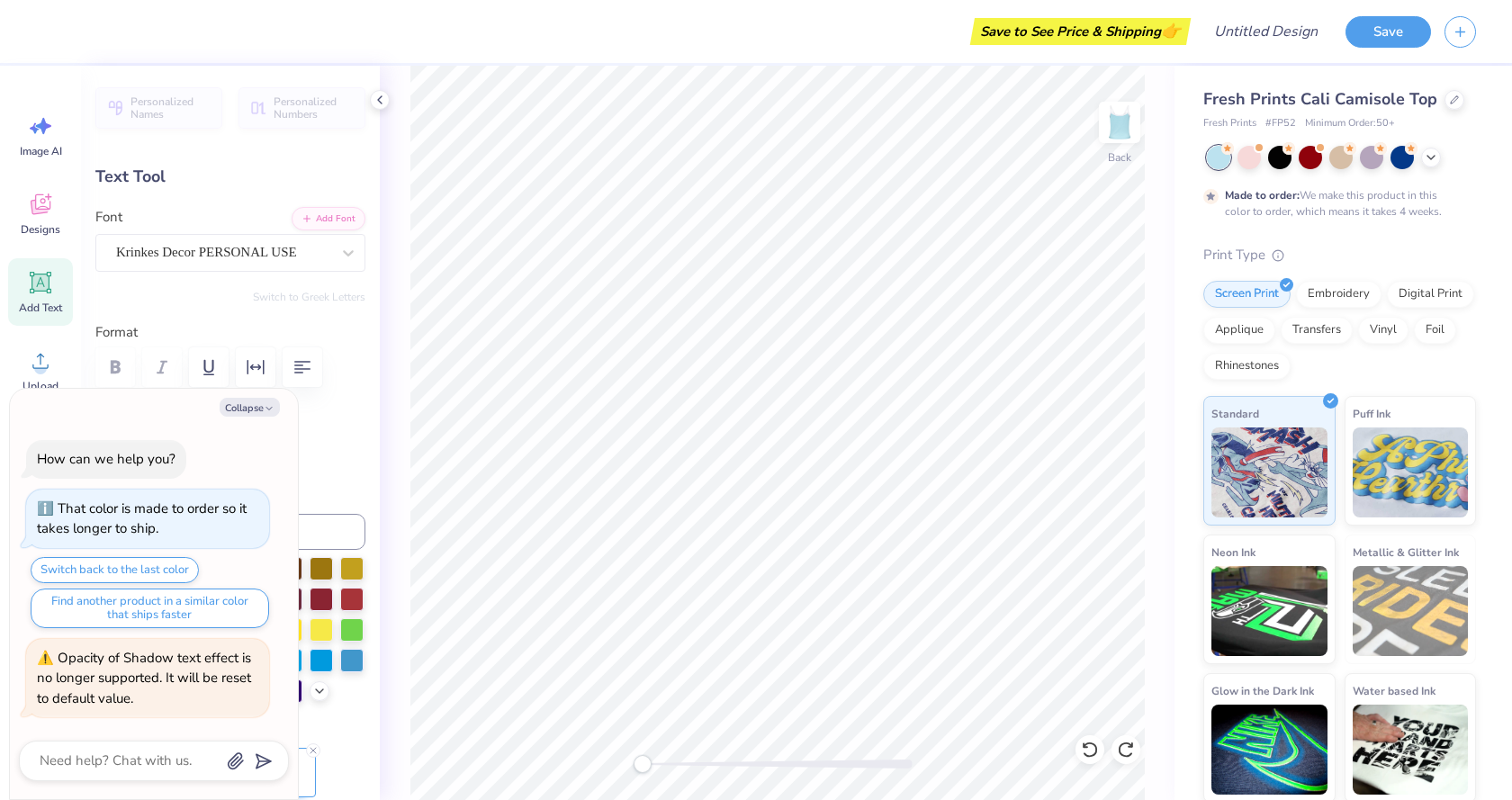
type textarea "Surv0"
type textarea "x"
type textarea "Survi0"
type textarea "x"
type textarea "Surviv0"
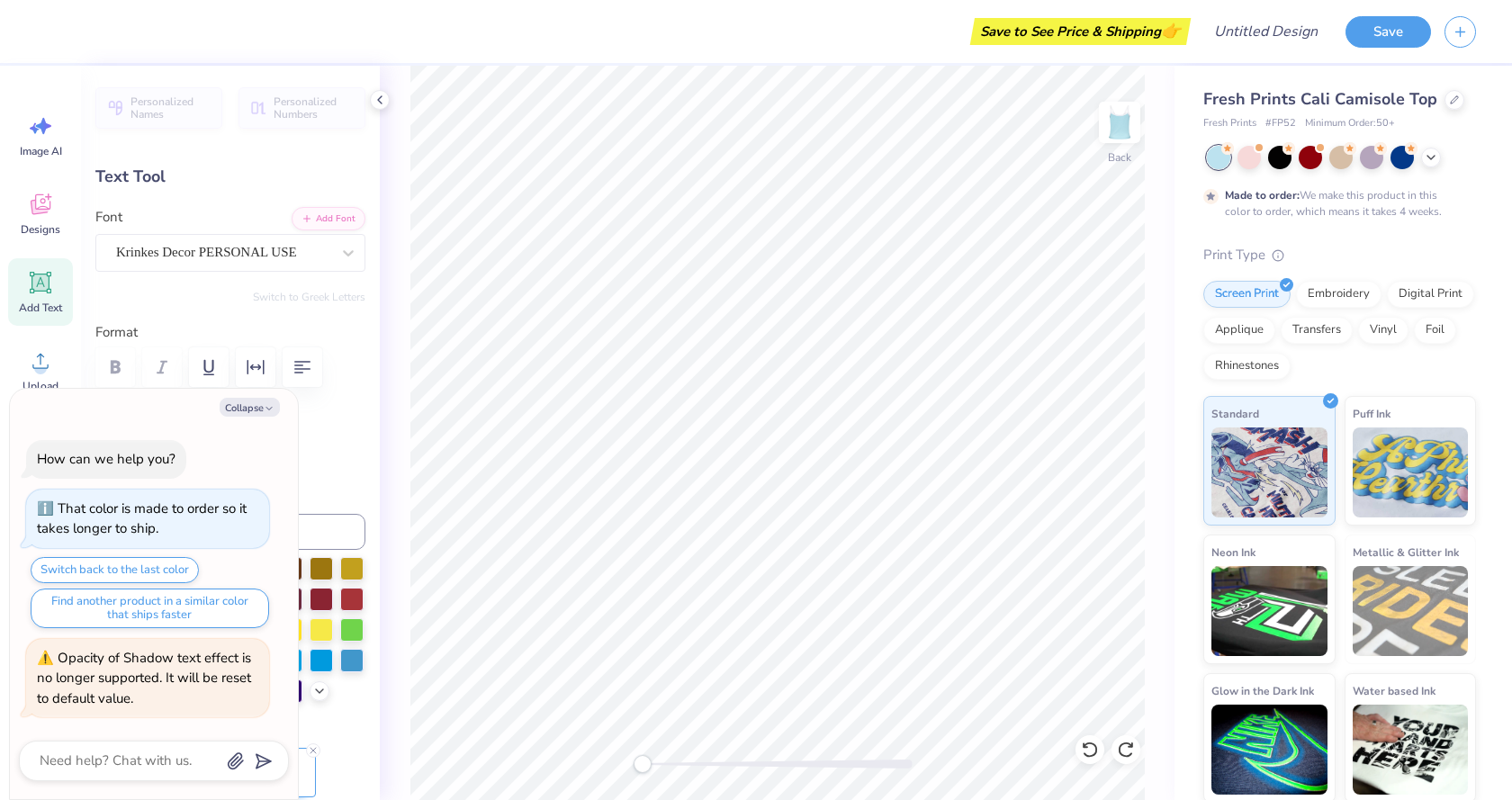
type textarea "x"
type textarea "Surviva0"
type textarea "x"
type textarea "Survival0"
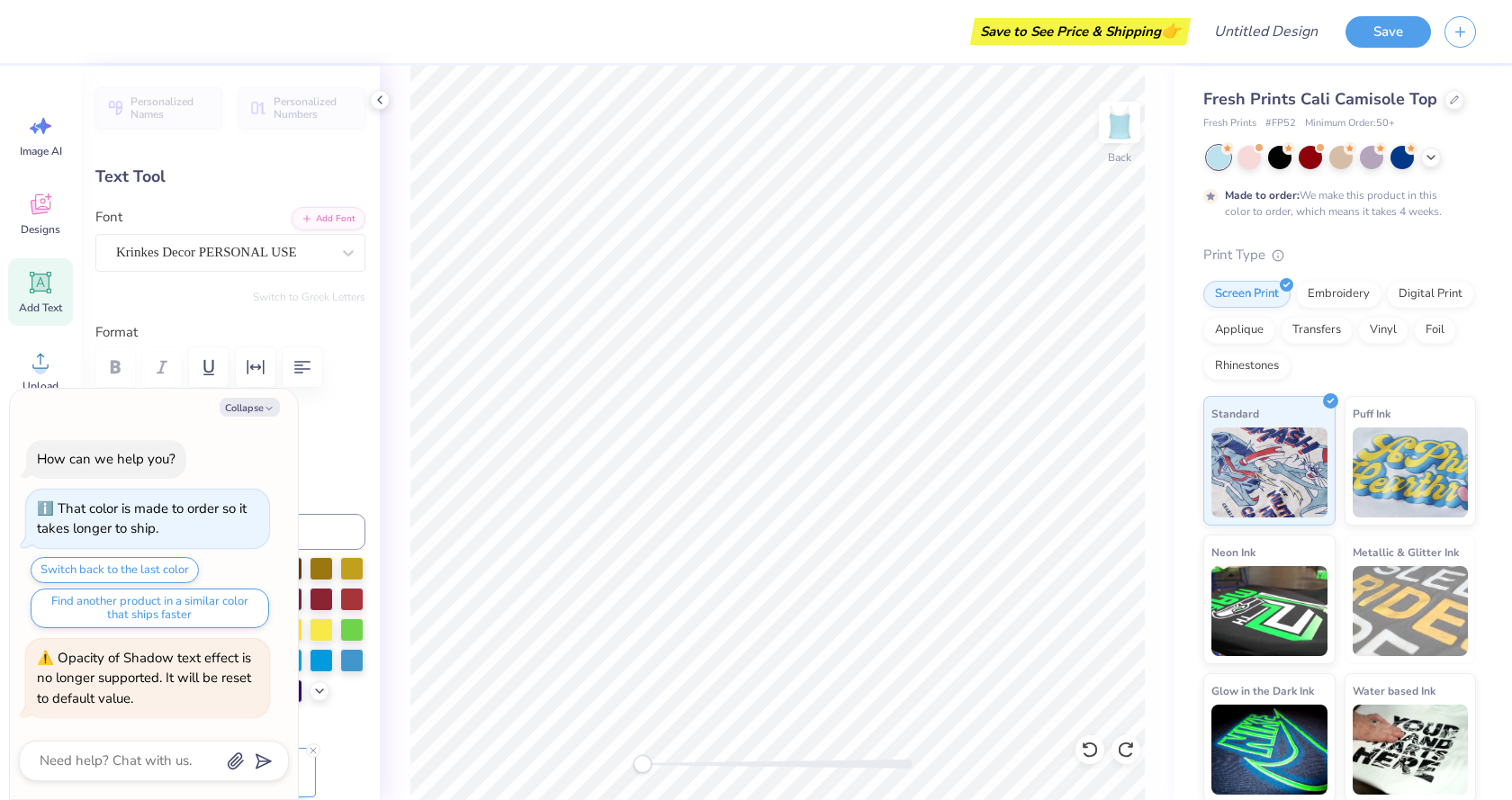
type textarea "x"
type input "0.0"
type textarea "x"
type input "7.27"
type input "2.67"
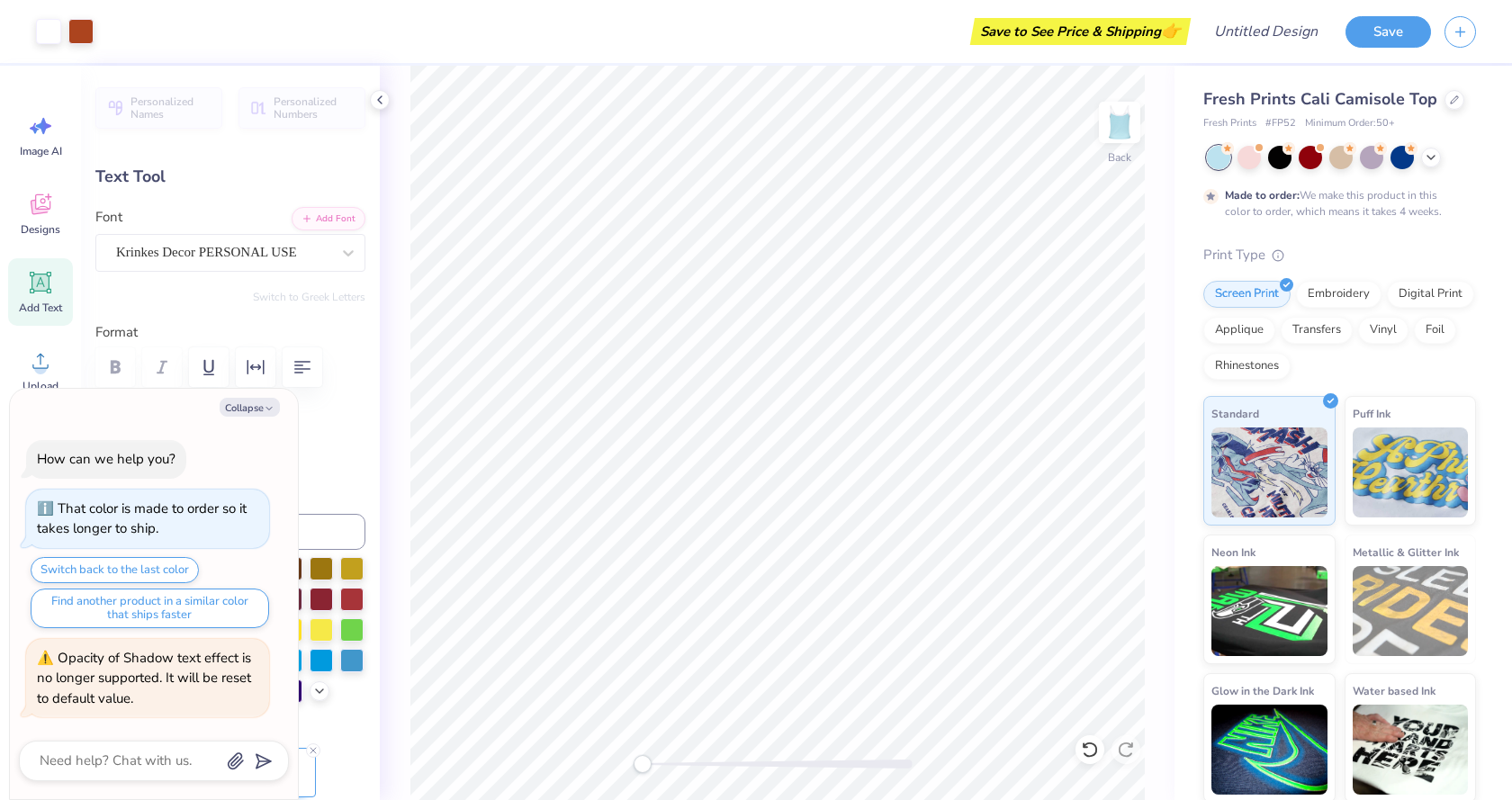
type input "2.92"
type input "-4.6"
click at [343, 253] on icon at bounding box center [348, 253] width 11 height 6
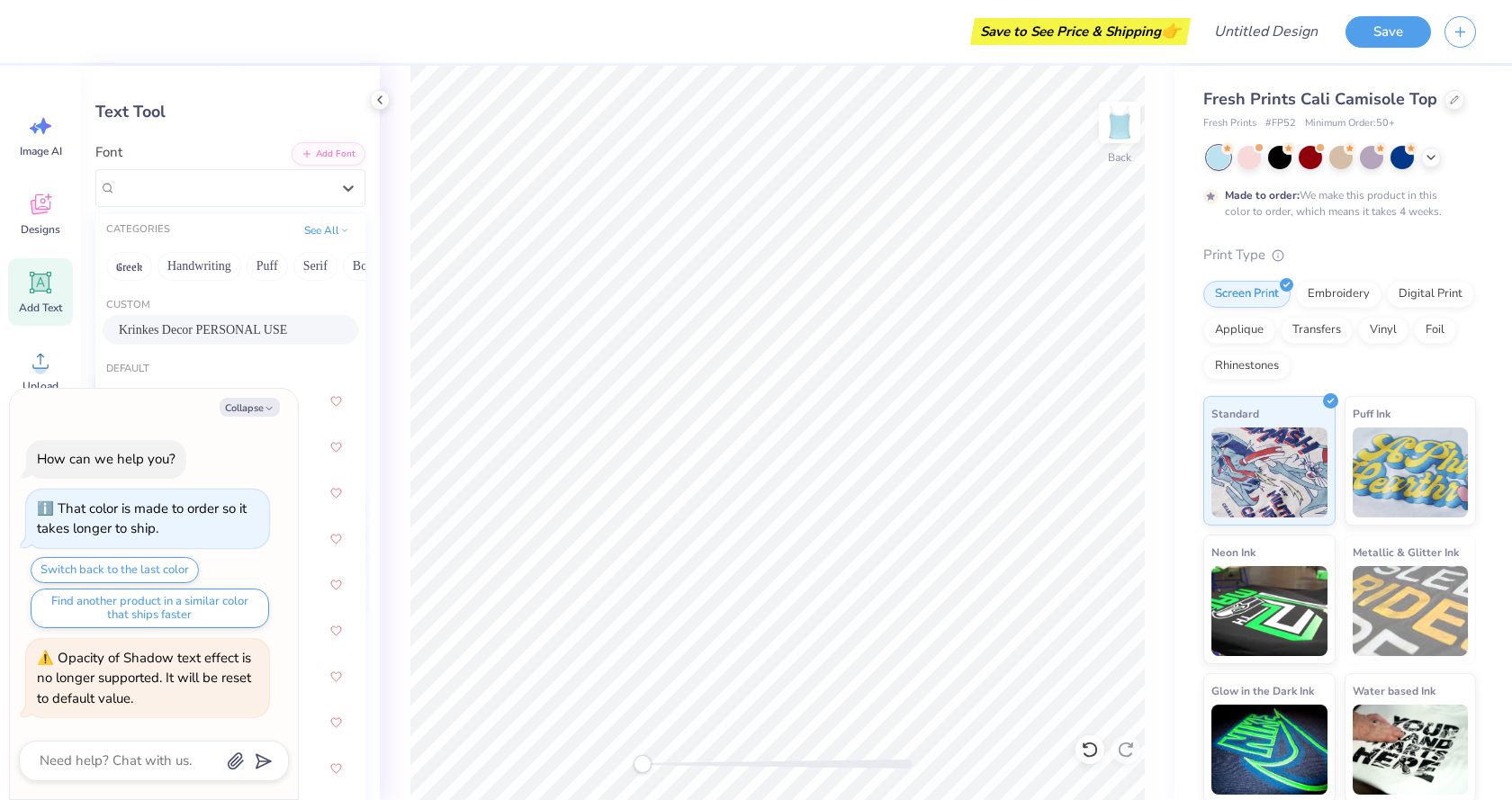
scroll to position [90, 0]
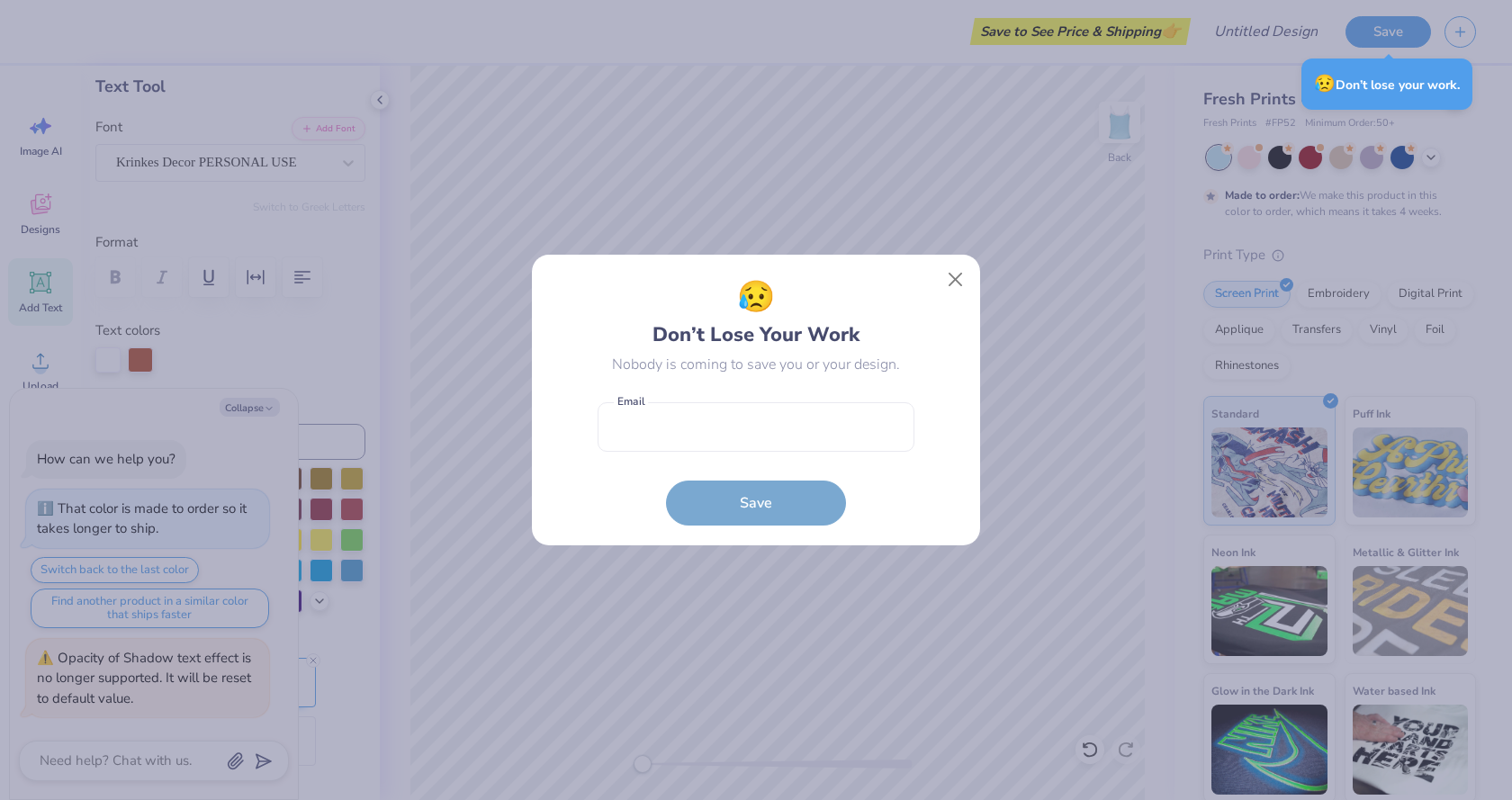
type textarea "x"
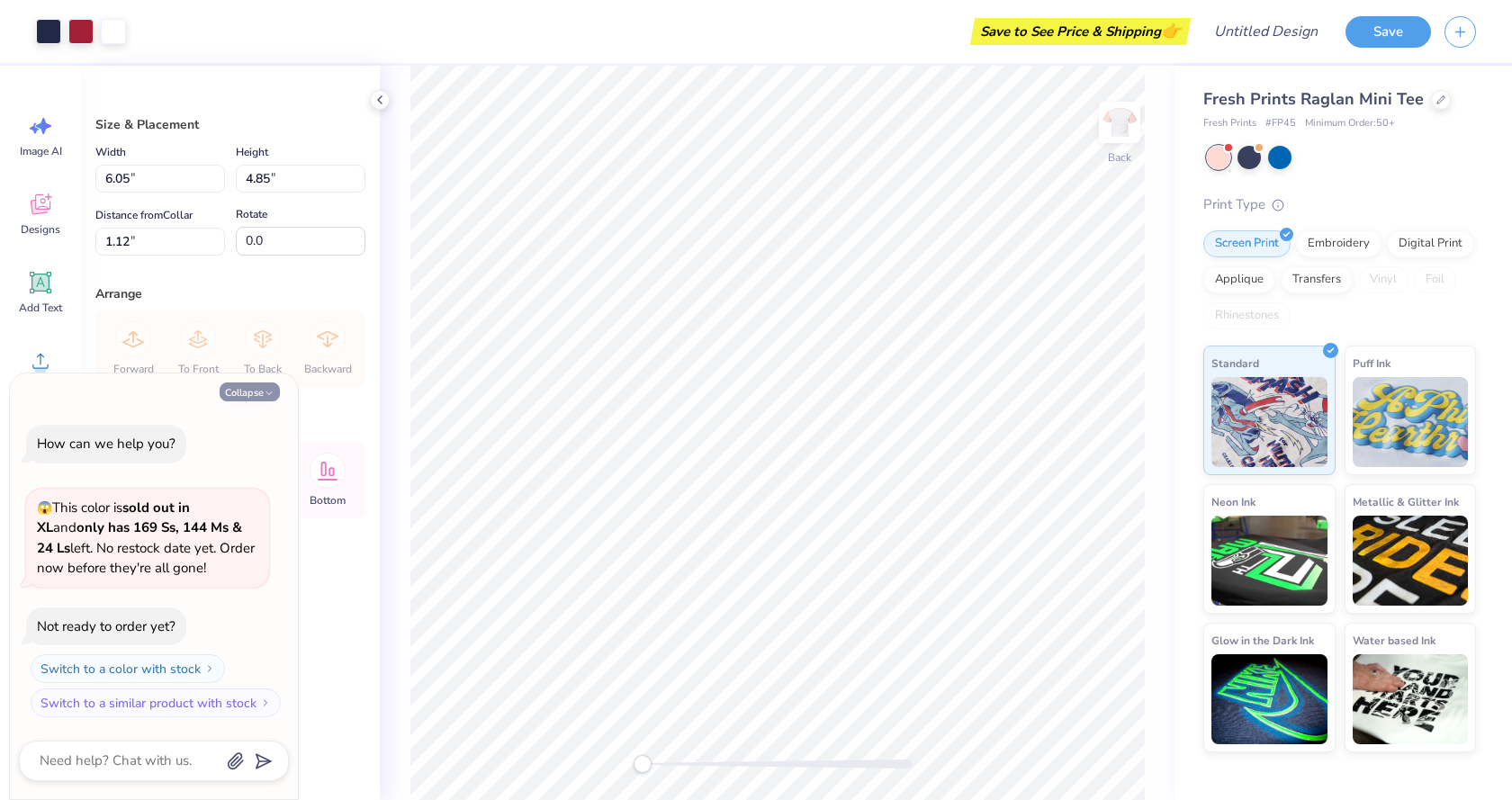
click at [256, 395] on button "Collapse" at bounding box center [250, 391] width 60 height 19
type textarea "x"
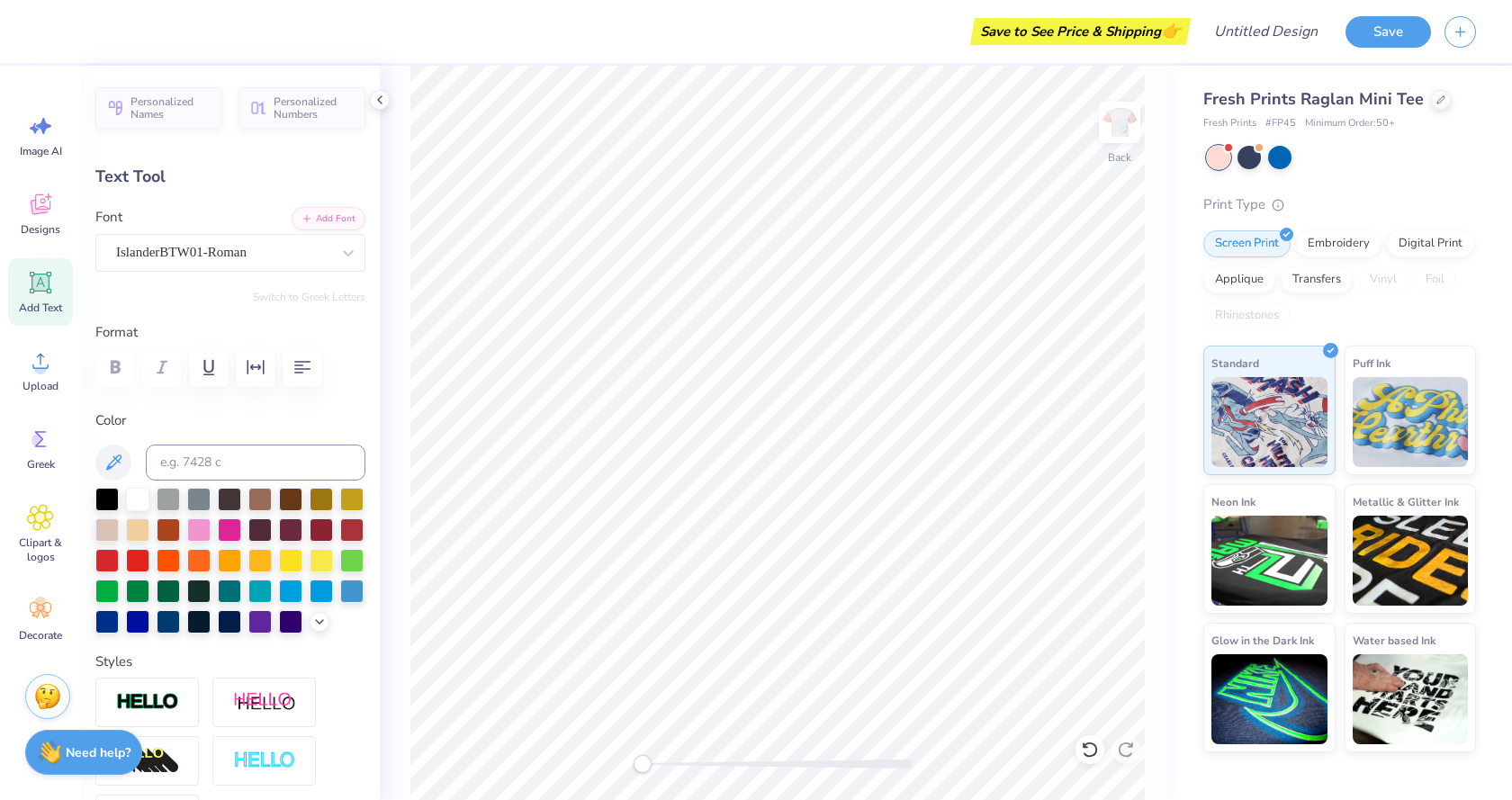
scroll to position [15, 2]
click at [343, 254] on icon at bounding box center [348, 253] width 11 height 6
click at [1183, 544] on div "Fresh Prints Raglan Mini Tee Fresh Prints # FP45 Minimum Order: 50 + Print Type…" at bounding box center [1343, 409] width 337 height 687
type textarea "MOOD"
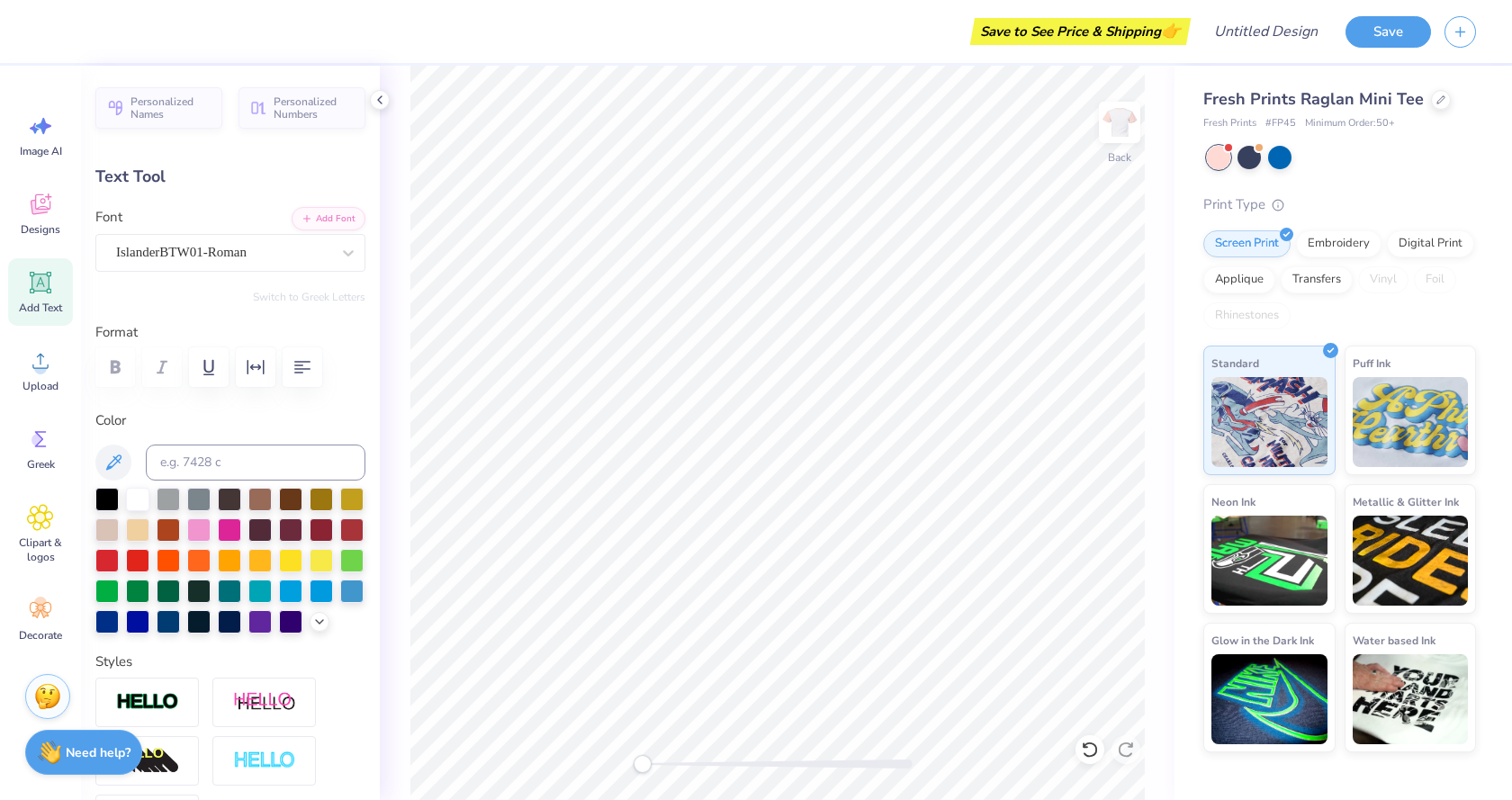
type input "2.66"
type input "1.41"
type input "2.95"
type textarea "ON"
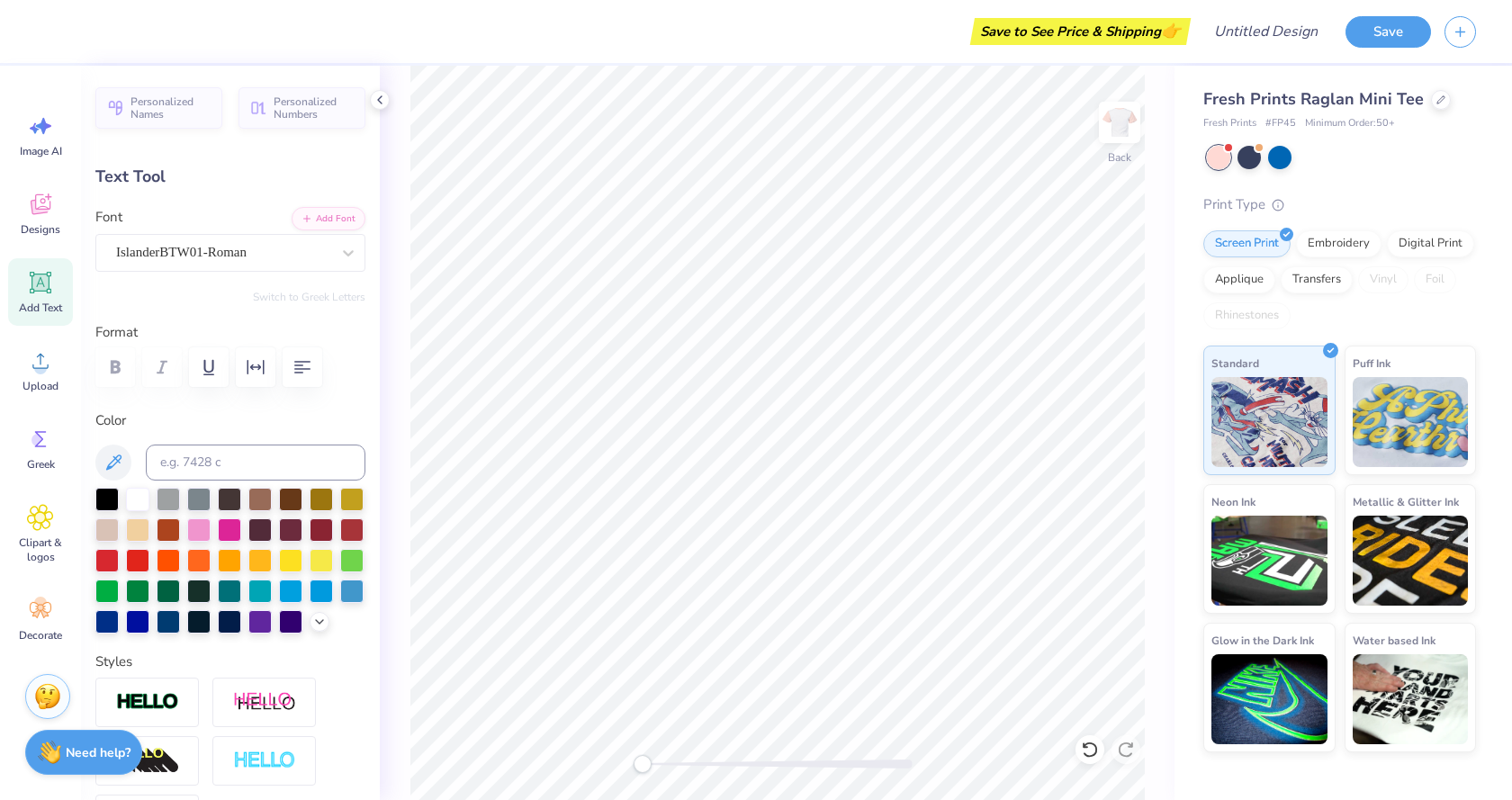
type input "5.97"
type input "1.50"
type input "4.47"
type textarea "DEPT."
click at [1181, 496] on div "Fresh Prints Raglan Mini Tee Fresh Prints # FP45 Minimum Order: 50 + Print Type…" at bounding box center [1343, 409] width 337 height 687
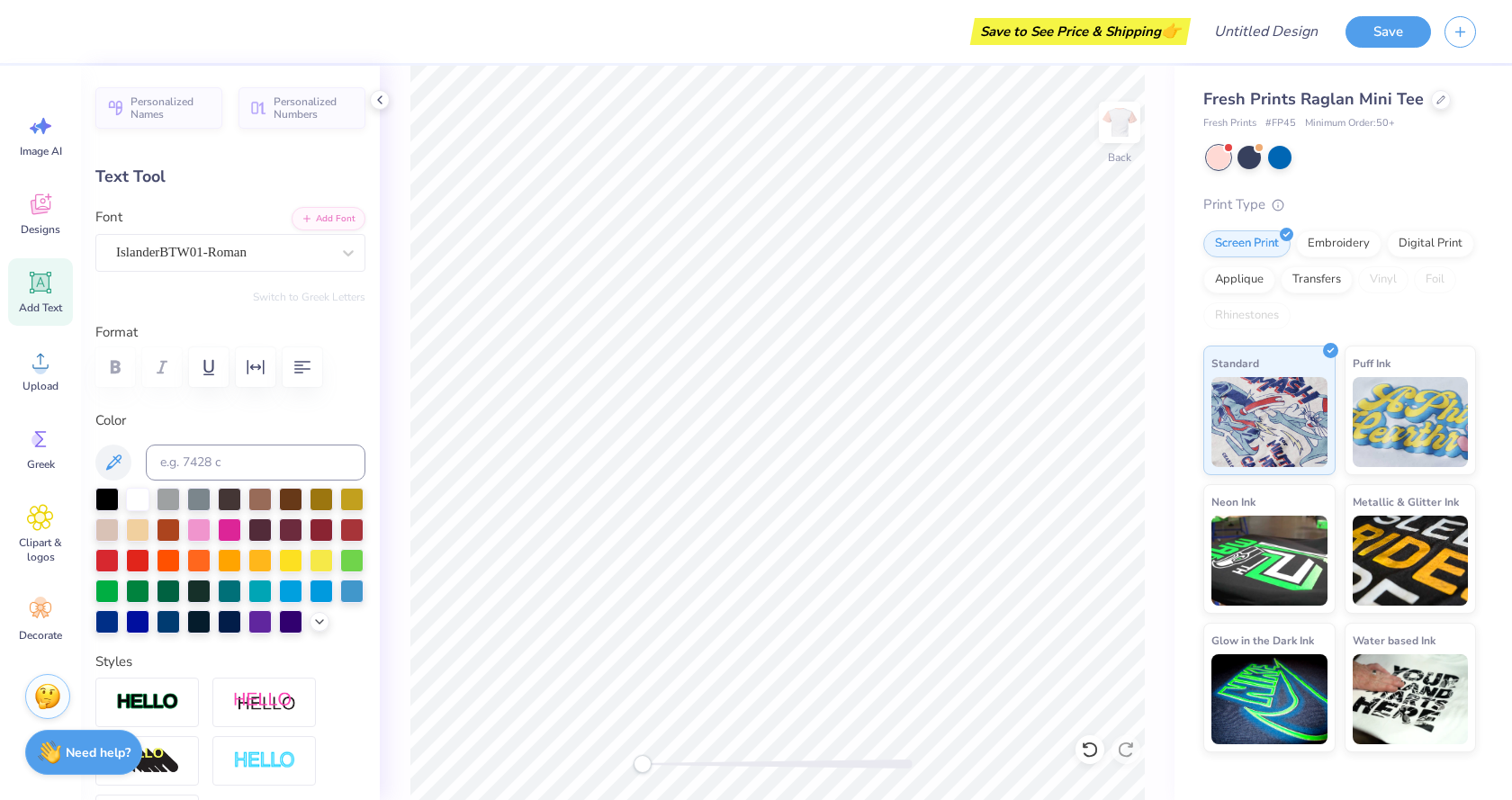
scroll to position [15, 4]
type textarea "DEPT"
type input "5.31"
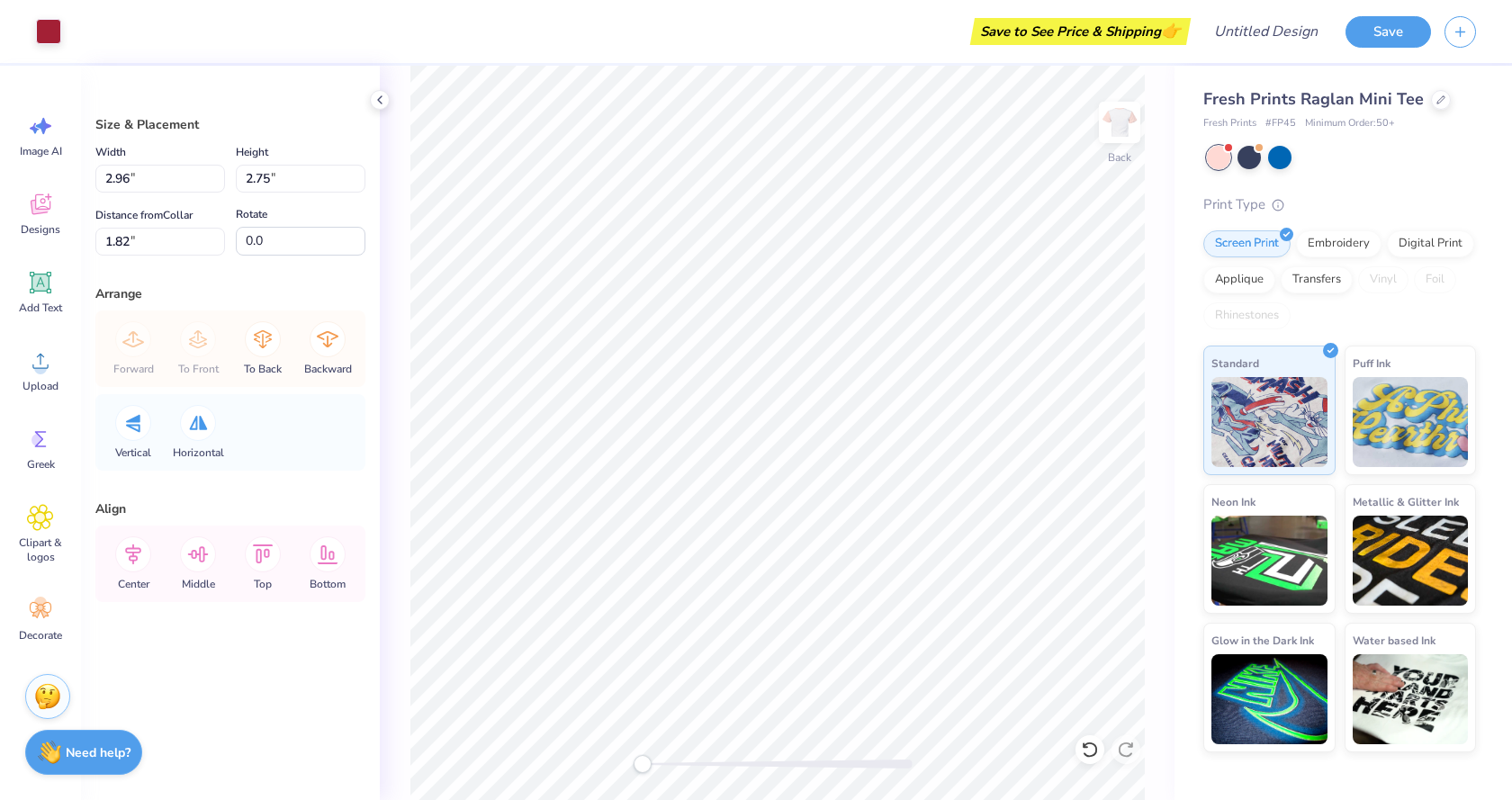
click at [1177, 521] on div "Fresh Prints Raglan Mini Tee Fresh Prints # FP45 Minimum Order: 50 + Print Type…" at bounding box center [1343, 409] width 337 height 687
click at [1186, 515] on div "Fresh Prints Raglan Mini Tee Fresh Prints # FP45 Minimum Order: 50 + Print Type…" at bounding box center [1343, 409] width 337 height 687
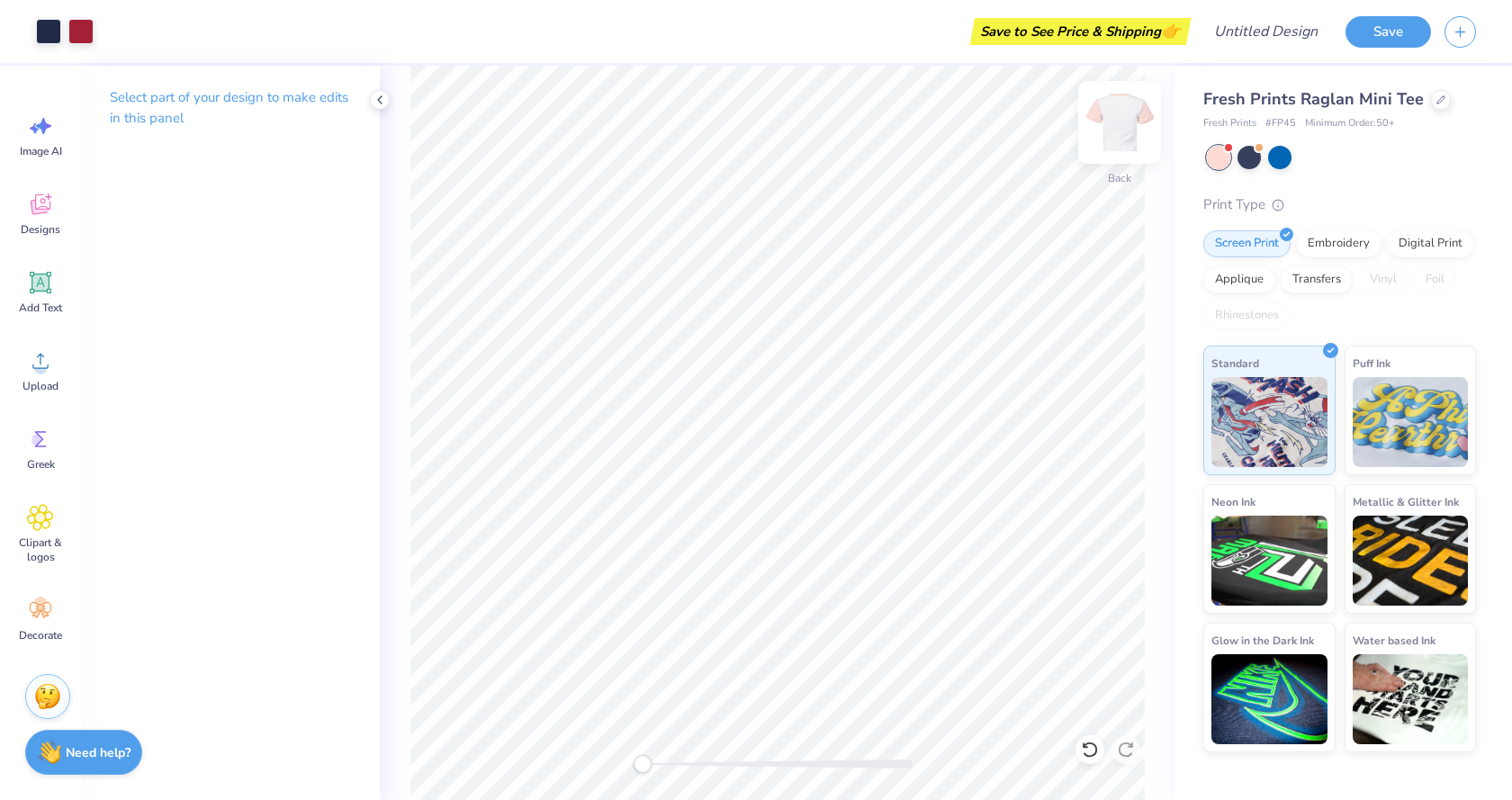
click at [1112, 115] on img at bounding box center [1119, 123] width 72 height 72
click at [1118, 114] on img at bounding box center [1119, 123] width 72 height 72
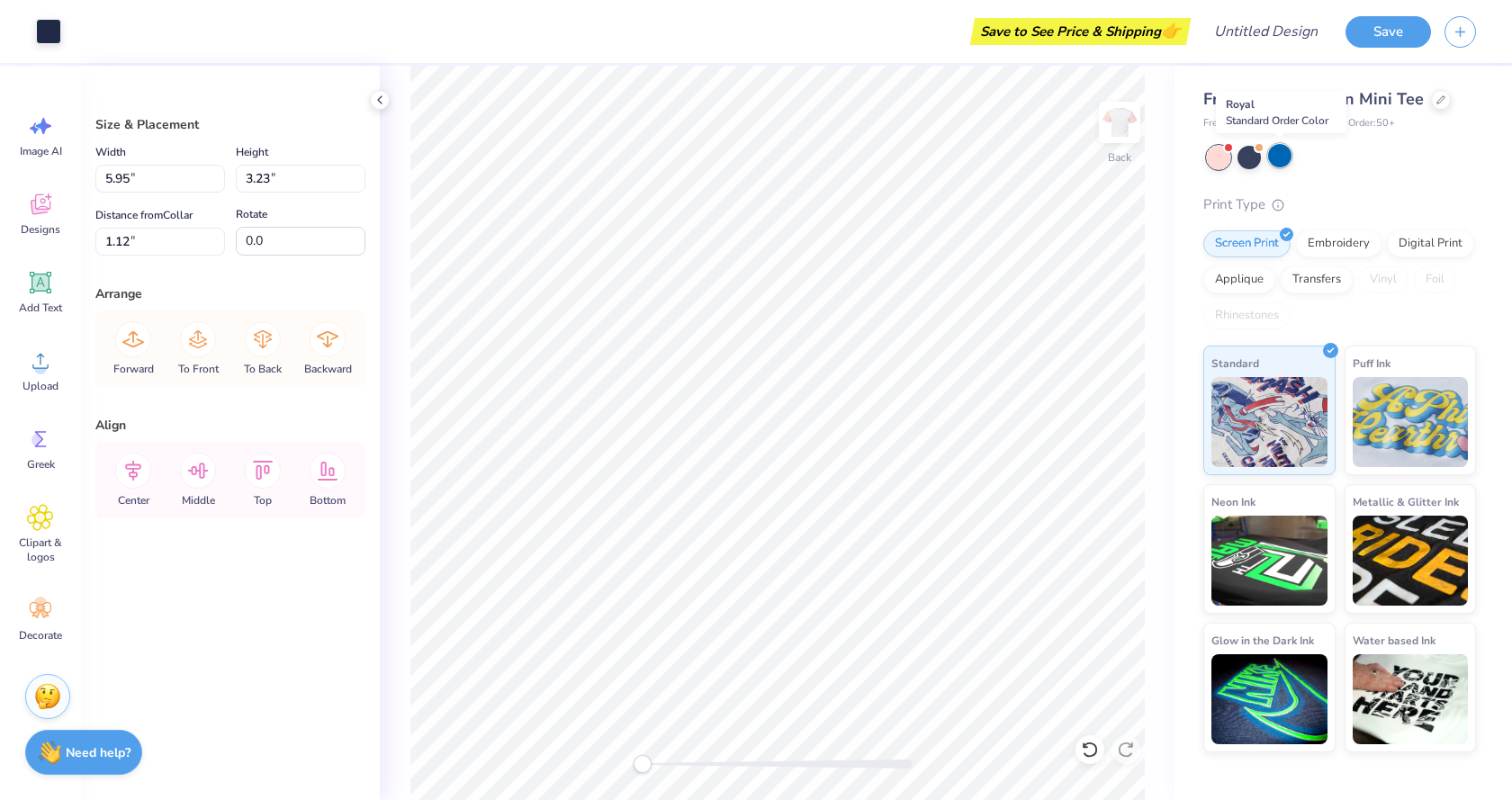
click at [1283, 154] on div at bounding box center [1280, 156] width 24 height 24
click at [1282, 158] on div at bounding box center [1280, 156] width 24 height 24
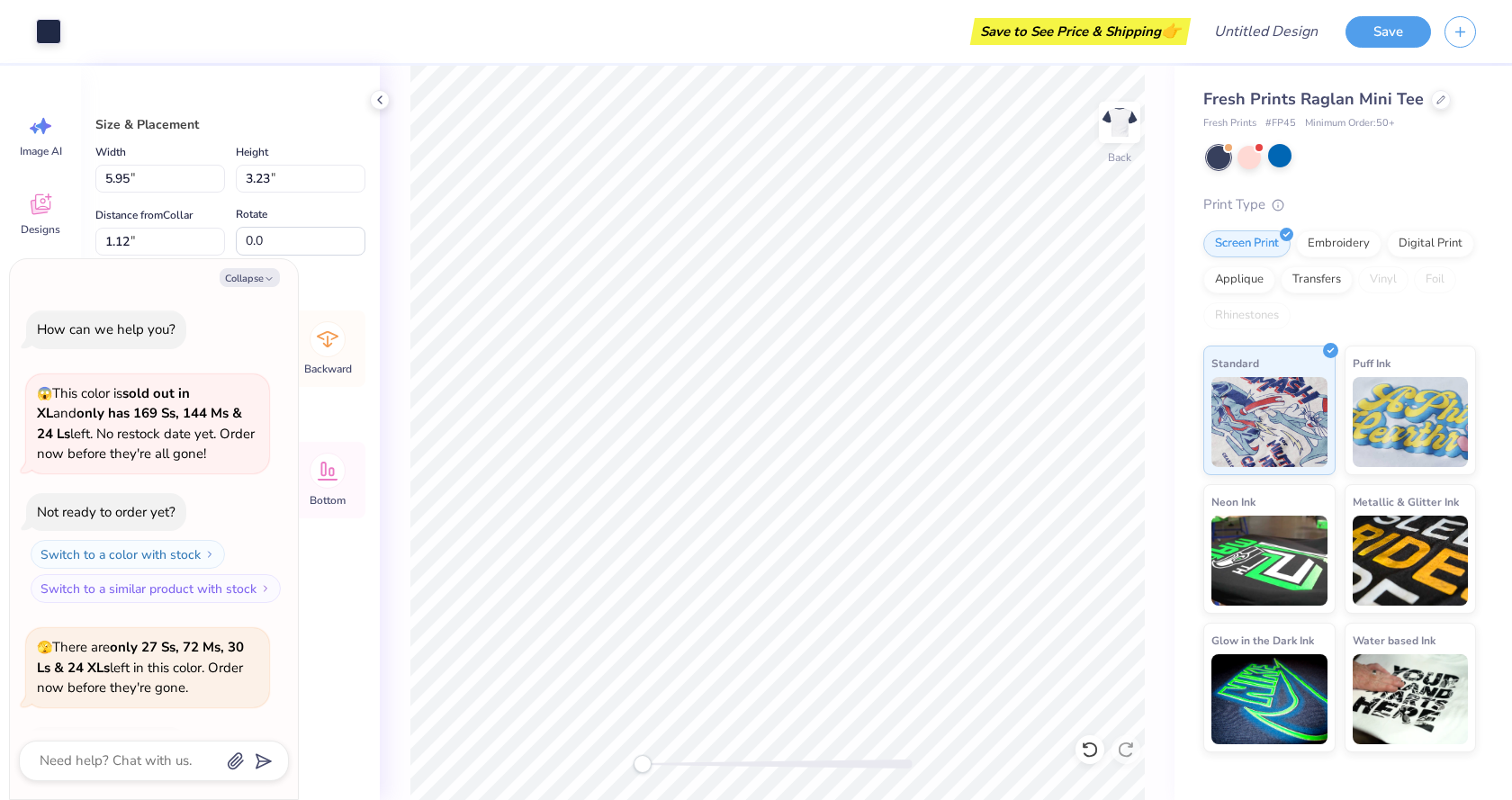
scroll to position [120, 0]
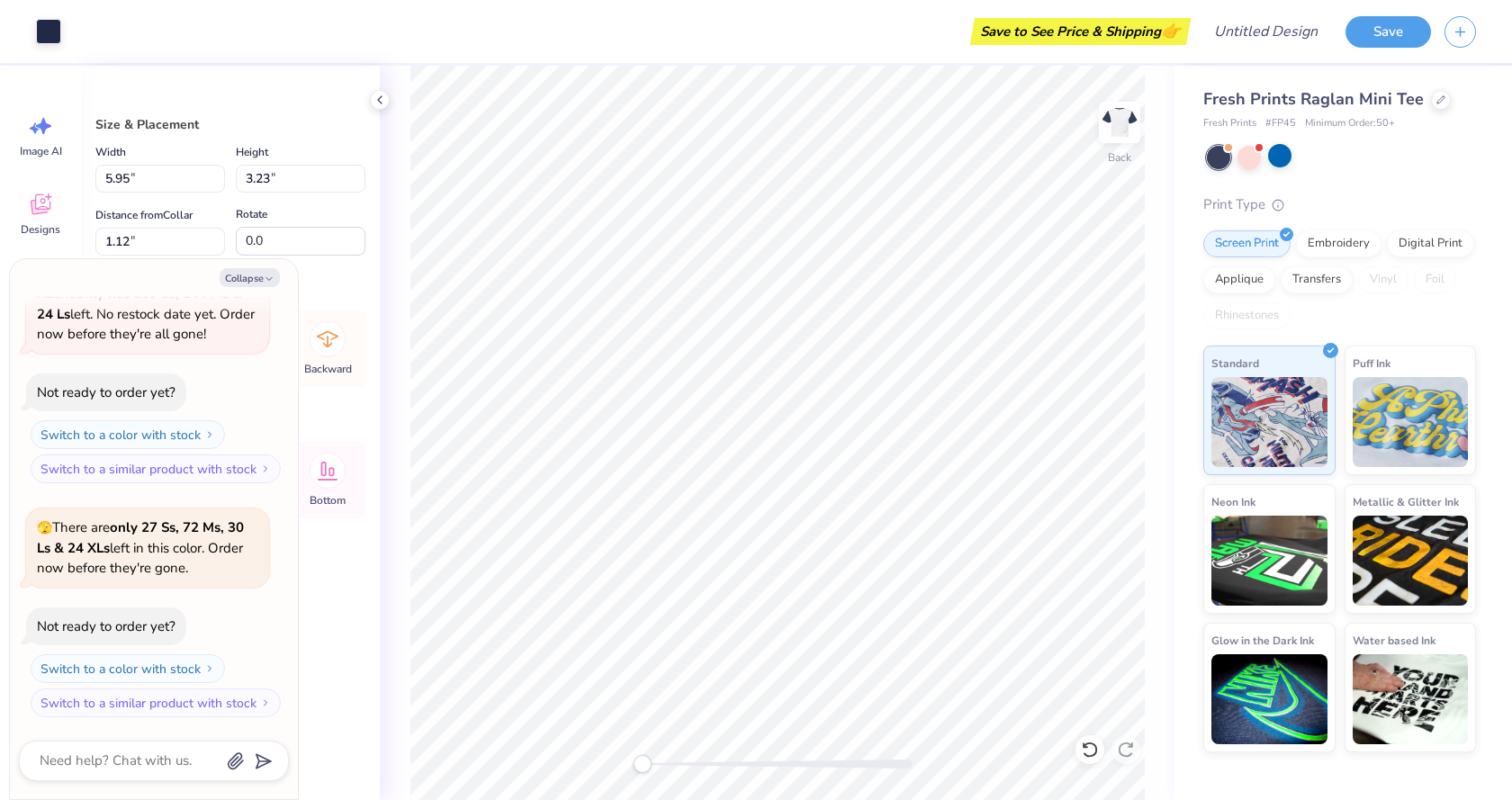
click at [1190, 532] on div "Fresh Prints Raglan Mini Tee Fresh Prints # FP45 Minimum Order: 50 + Print Type…" at bounding box center [1343, 409] width 337 height 687
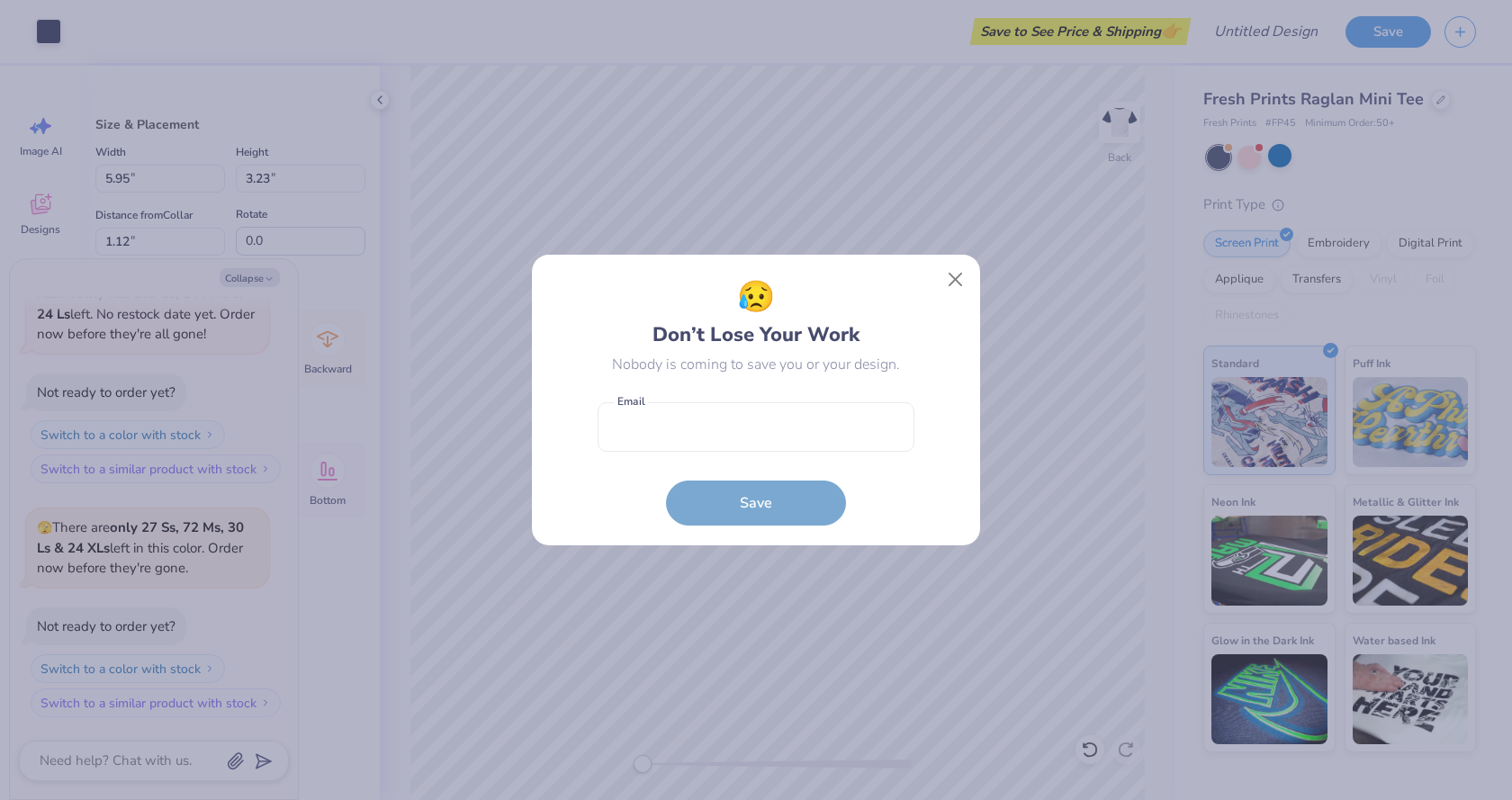
type textarea "x"
